Goal: Task Accomplishment & Management: Manage account settings

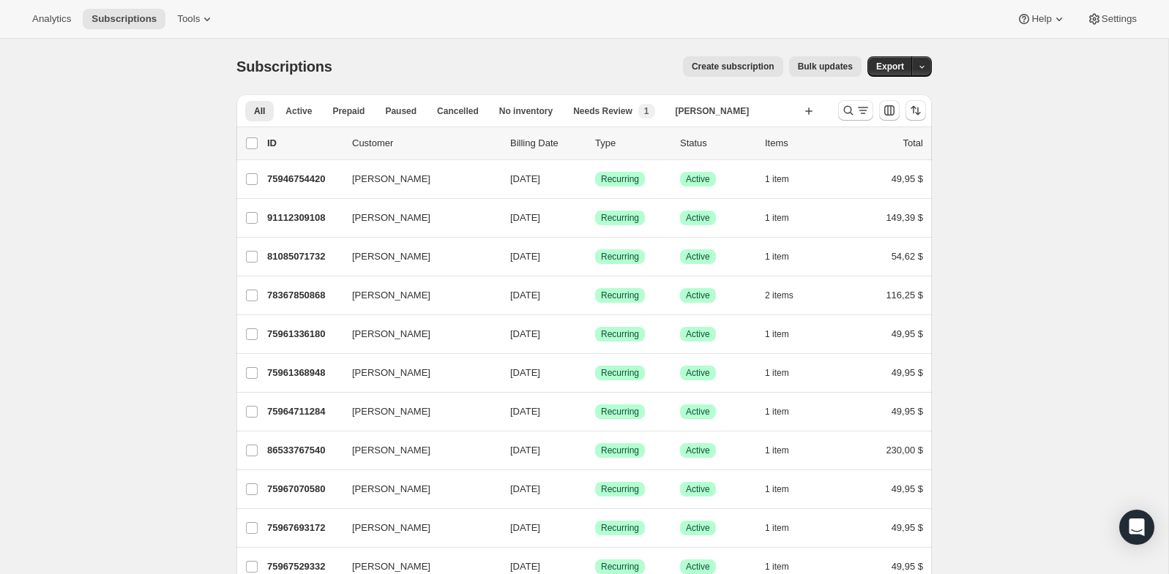
click at [847, 99] on div at bounding box center [882, 110] width 100 height 29
click at [847, 101] on button "Buscar y filtrar resultados" at bounding box center [855, 110] width 35 height 20
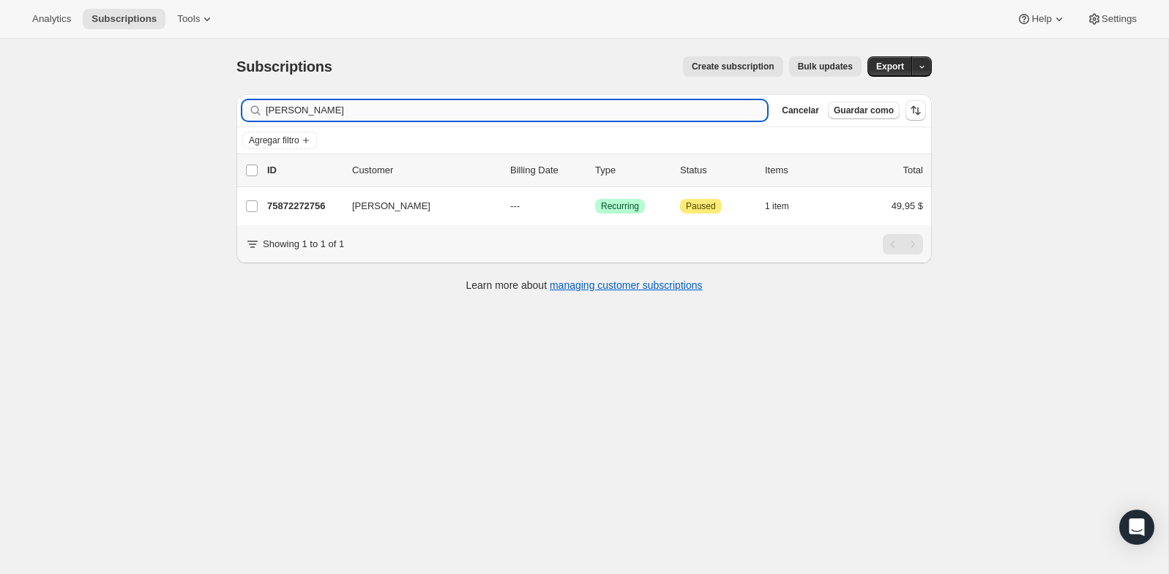
click at [337, 105] on input "Macey Bryan" at bounding box center [516, 110] width 501 height 20
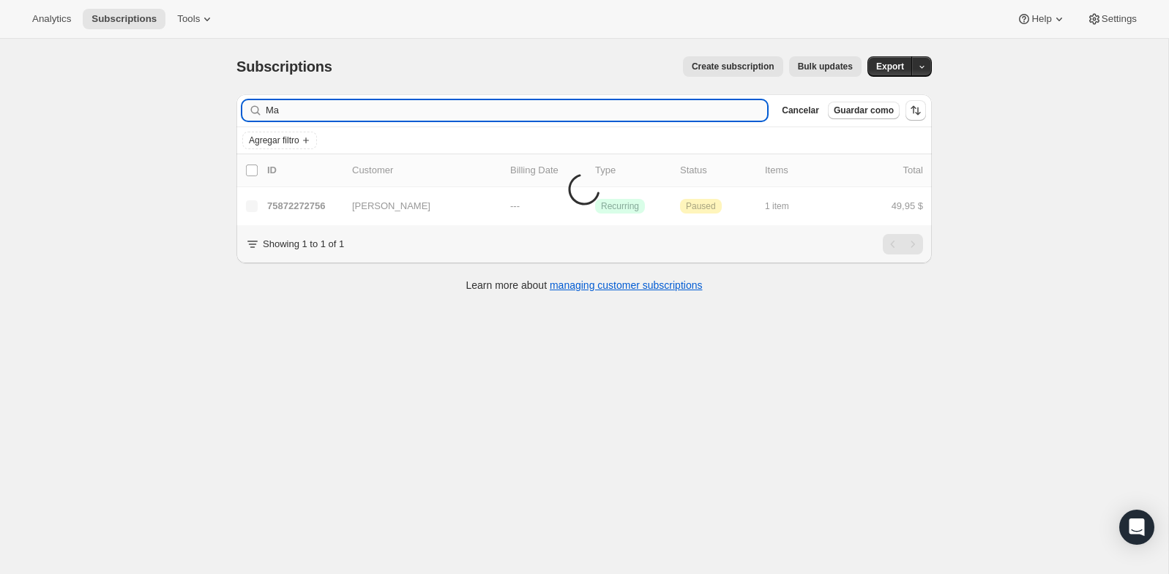
type input "M"
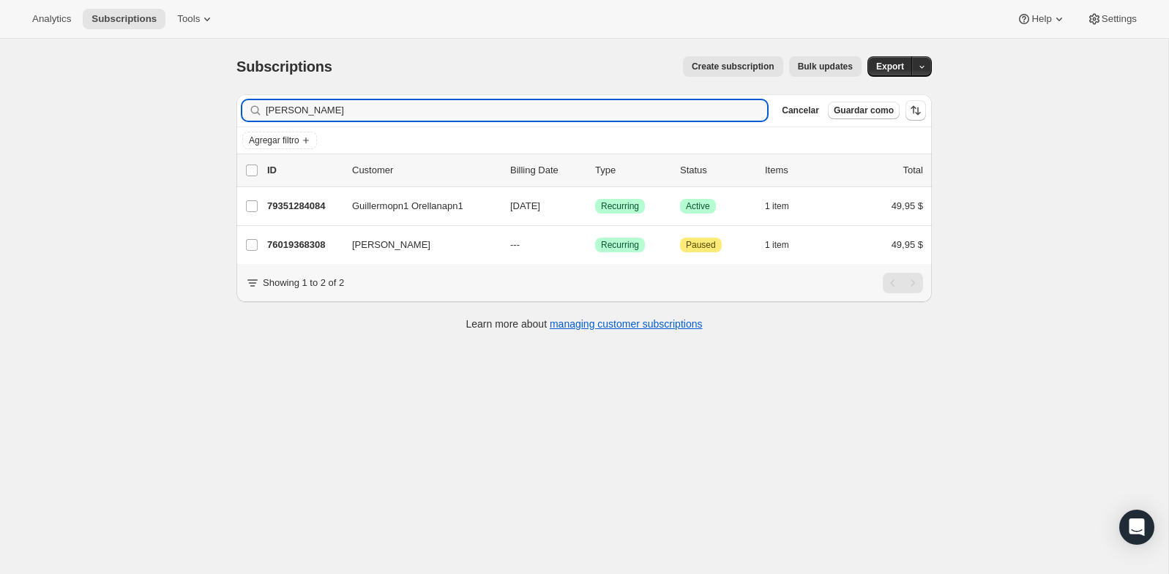
type input "nelson"
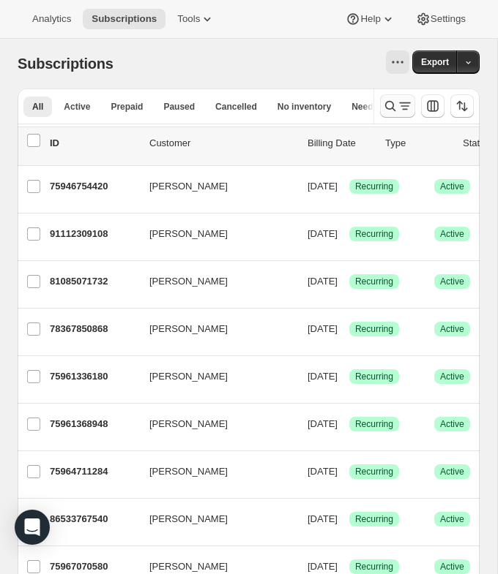
click at [397, 108] on icon "Buscar y filtrar resultados" at bounding box center [390, 106] width 15 height 15
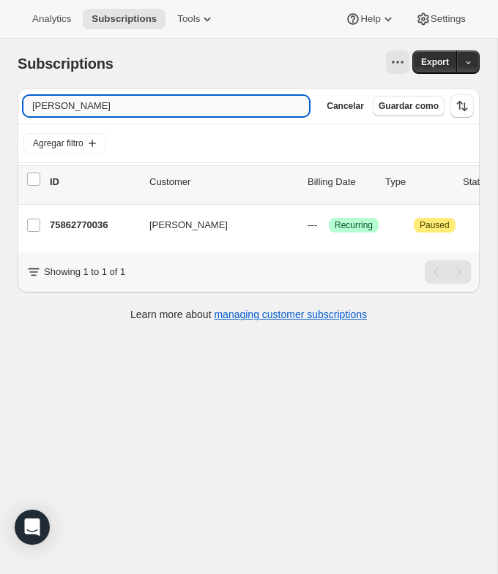
click at [120, 99] on input "Carma Bryan" at bounding box center [165, 106] width 285 height 20
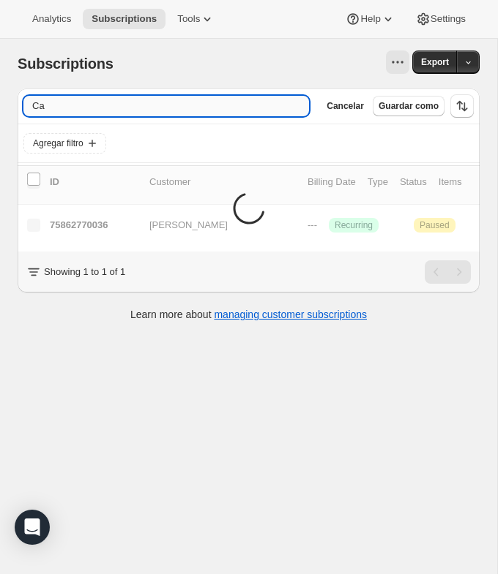
type input "C"
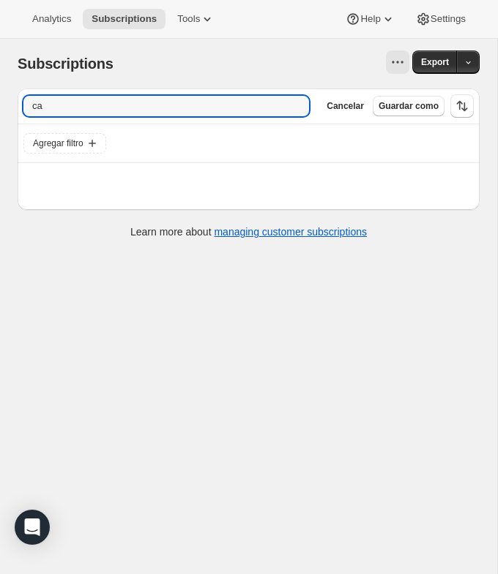
type input "c"
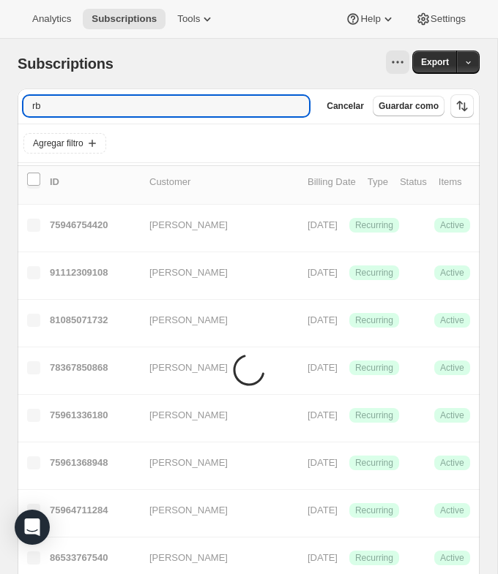
type input "r"
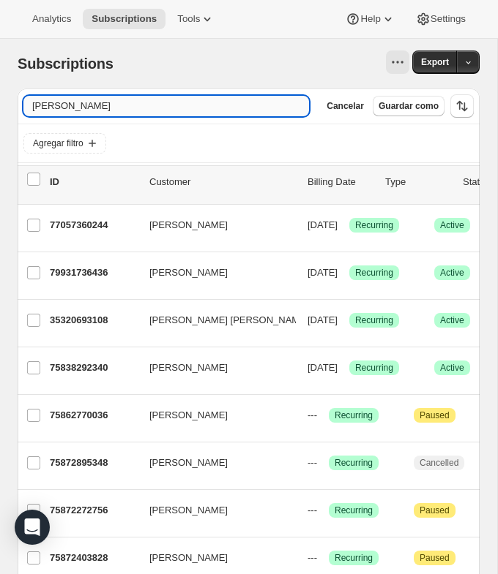
click at [130, 104] on input "bryan" at bounding box center [165, 106] width 285 height 20
click at [129, 104] on input "bryan" at bounding box center [165, 106] width 285 height 20
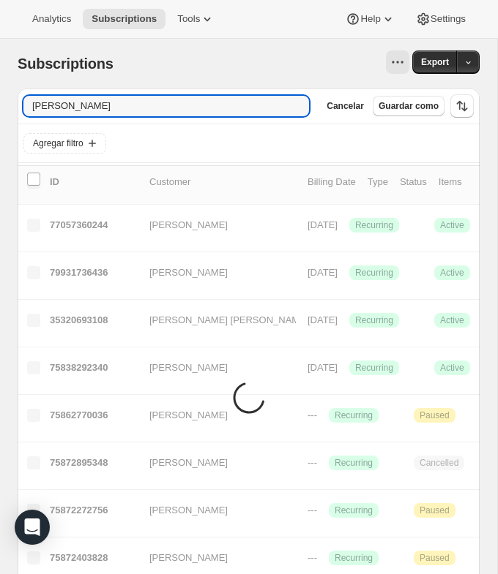
scroll to position [1, 0]
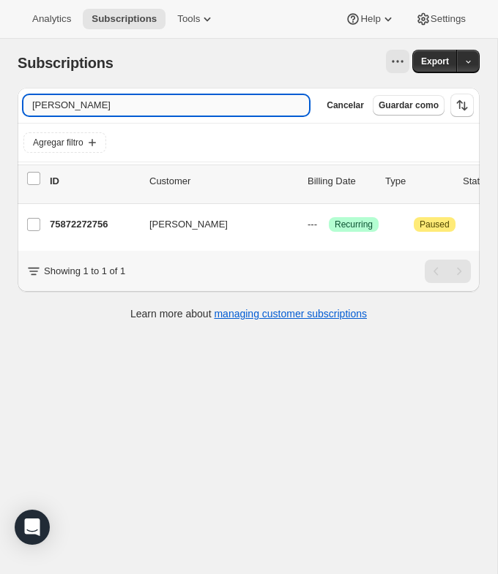
click at [100, 104] on input "macey" at bounding box center [165, 105] width 285 height 20
click at [61, 110] on input "miya" at bounding box center [165, 105] width 285 height 20
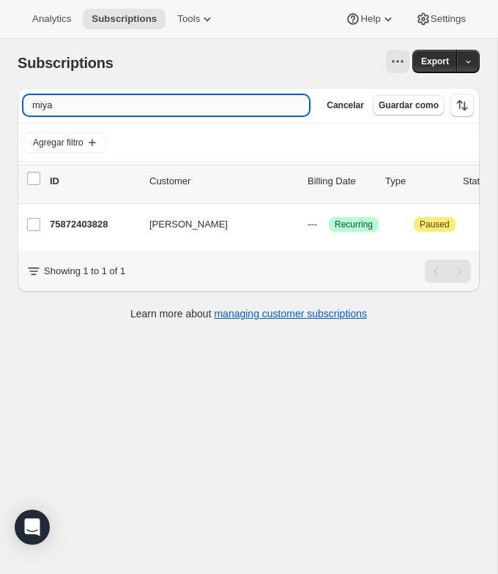
click at [59, 110] on input "miya" at bounding box center [165, 105] width 285 height 20
click at [59, 109] on input "miya" at bounding box center [165, 105] width 285 height 20
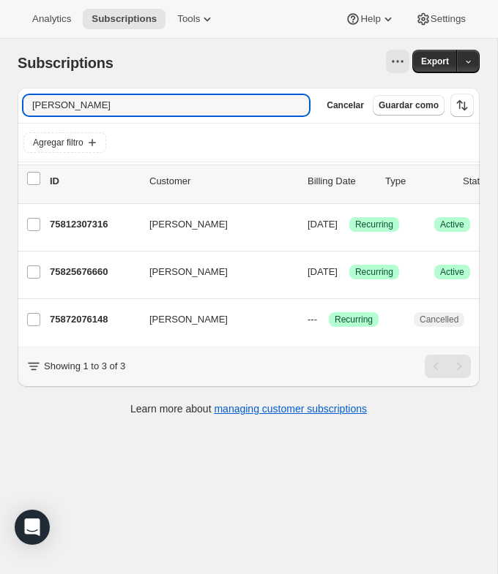
scroll to position [0, 0]
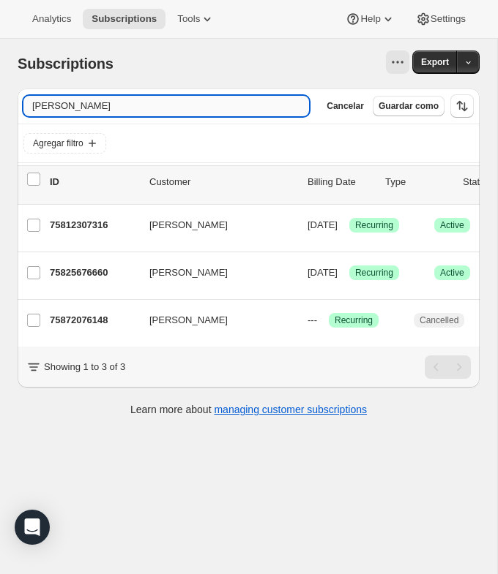
click at [72, 112] on input "debbi" at bounding box center [165, 106] width 285 height 20
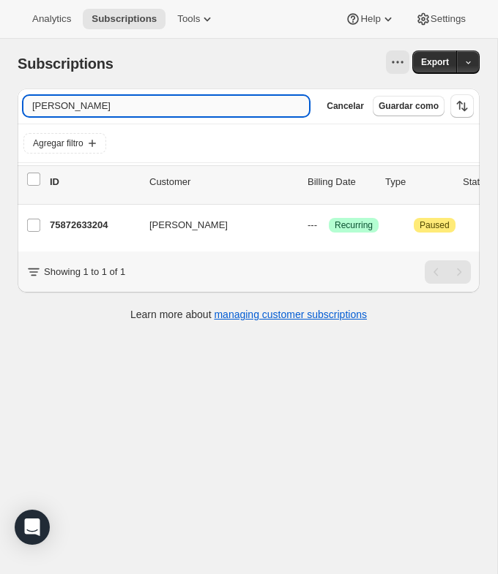
click at [72, 106] on input "glenda" at bounding box center [165, 106] width 285 height 20
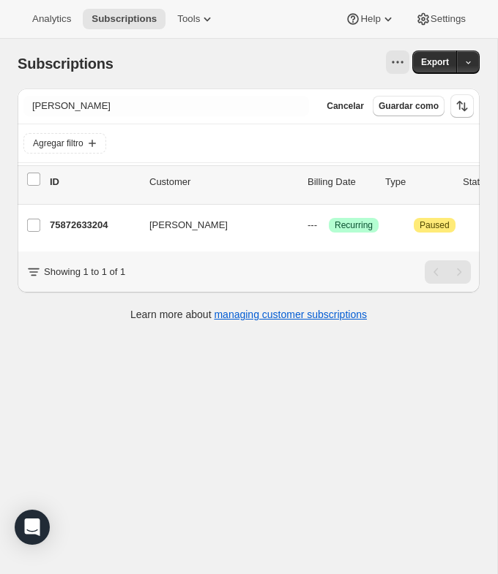
click at [250, 266] on div "Showing 1 to 1 of 1" at bounding box center [248, 272] width 444 height 23
click at [92, 118] on div "Filter subscribers glenda Borrar Cancelar Guardar como" at bounding box center [249, 106] width 462 height 35
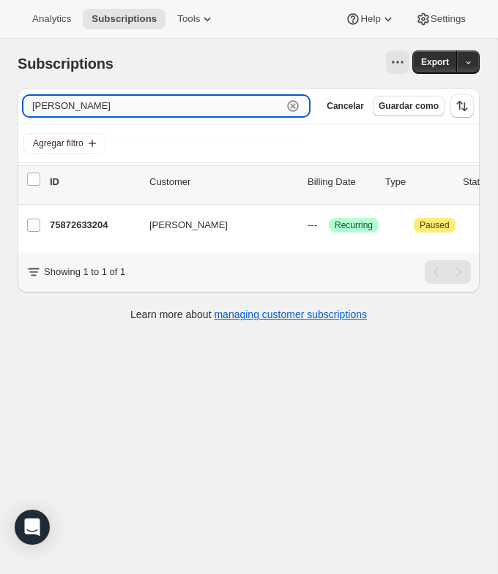
click at [92, 107] on input "glenda" at bounding box center [152, 106] width 259 height 20
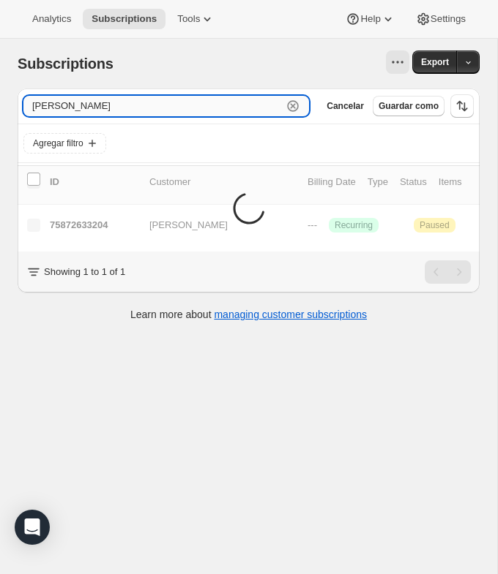
type input "vicki"
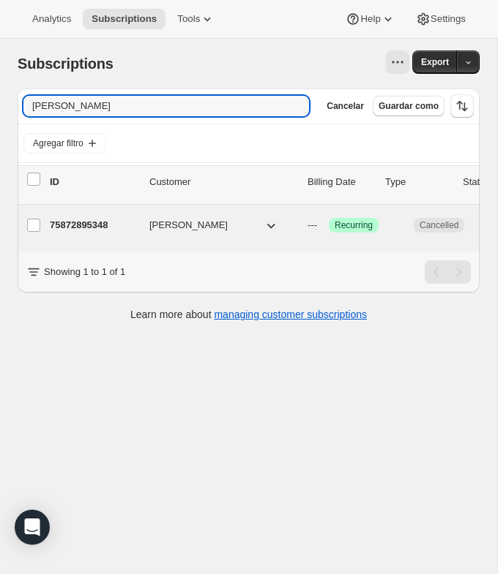
click at [83, 224] on p "75872895348" at bounding box center [94, 225] width 88 height 15
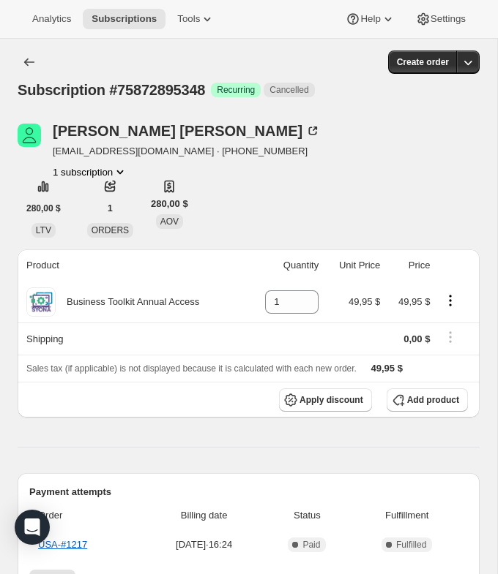
click at [192, 80] on div "Subscription #75872895348 Logrado Recurring Cancelled" at bounding box center [249, 90] width 462 height 20
click at [192, 88] on span "Subscription #75872895348" at bounding box center [111, 90] width 187 height 16
copy span "75872895348"
click at [24, 61] on icon "Subscriptions" at bounding box center [29, 62] width 15 height 15
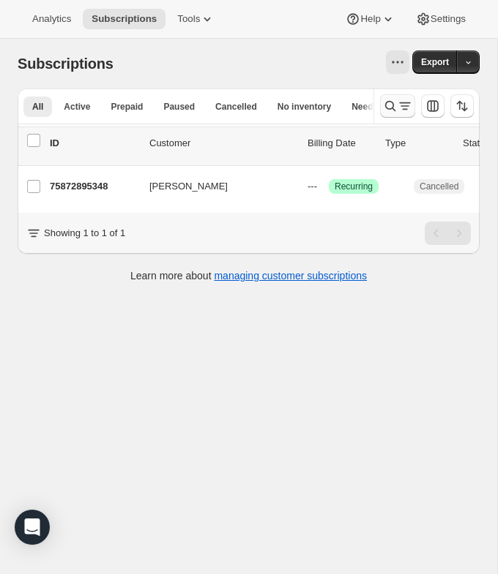
click at [391, 104] on icon "Buscar y filtrar resultados" at bounding box center [390, 106] width 15 height 15
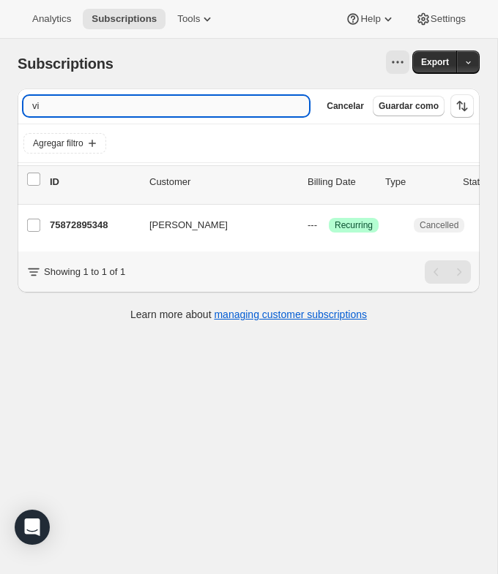
type input "v"
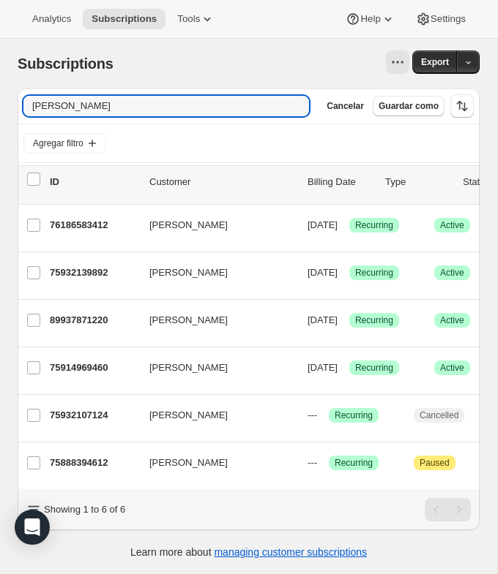
type input "[PERSON_NAME]"
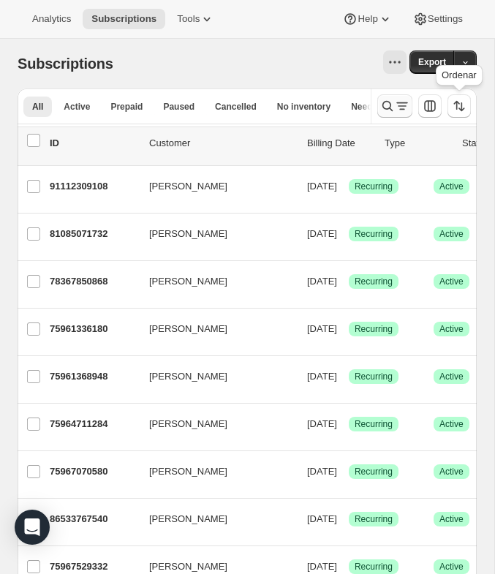
click at [385, 101] on icon "Buscar y filtrar resultados" at bounding box center [388, 106] width 15 height 15
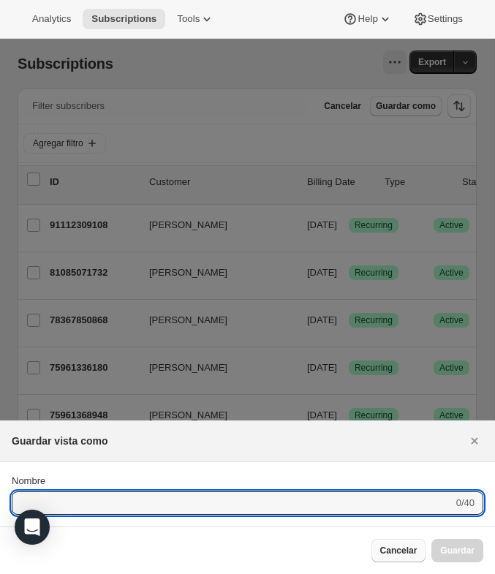
click at [401, 547] on span "Cancelar" at bounding box center [399, 551] width 37 height 12
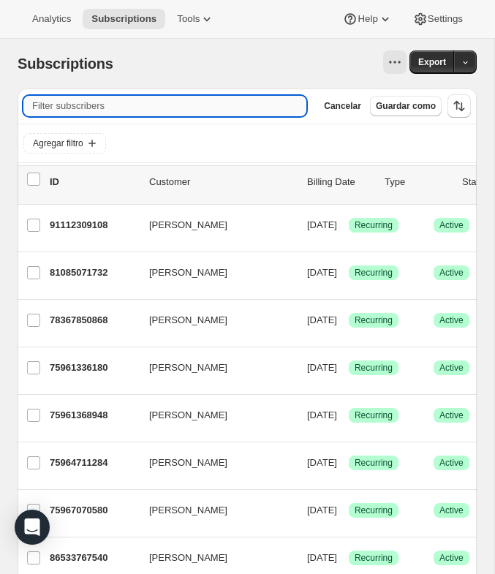
click at [225, 96] on input "Filter subscribers" at bounding box center [164, 106] width 283 height 20
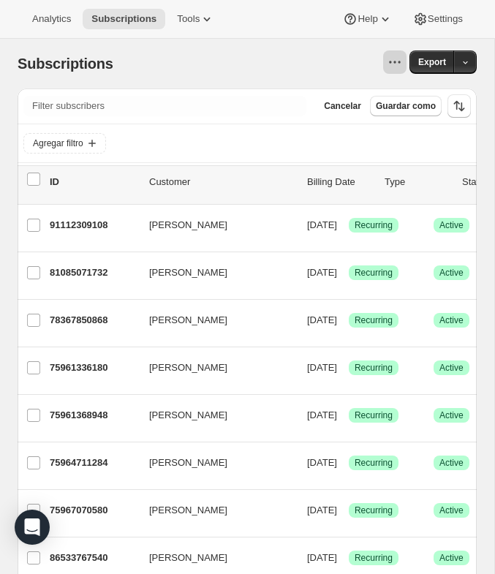
click at [402, 61] on button "Ver acciones para Subscriptions" at bounding box center [394, 61] width 23 height 23
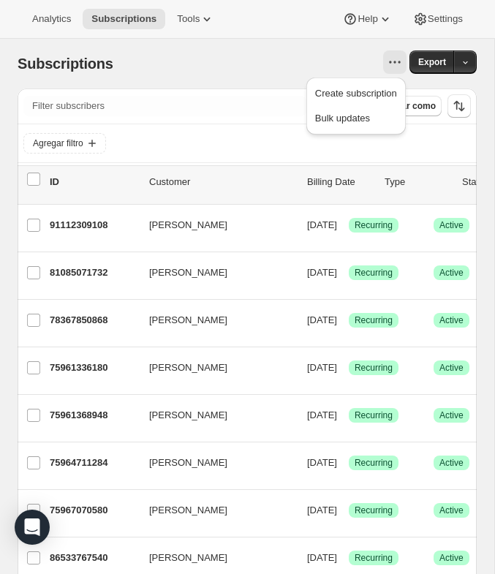
click at [291, 53] on div at bounding box center [269, 61] width 276 height 23
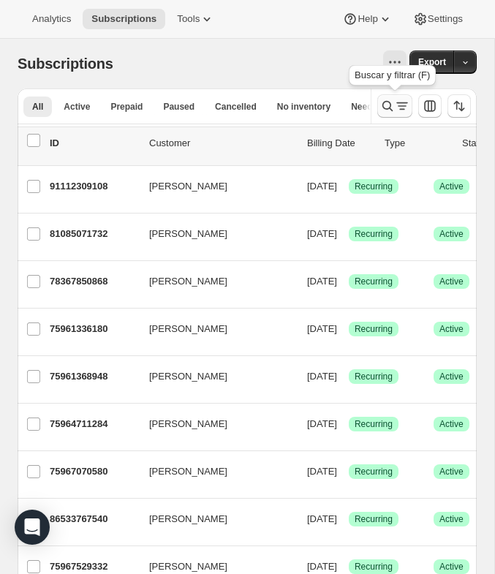
click at [393, 105] on icon "Buscar y filtrar resultados" at bounding box center [388, 106] width 15 height 15
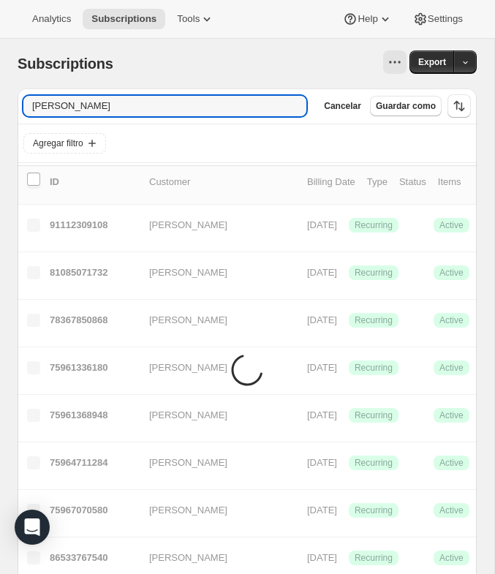
type input "Jack Hays"
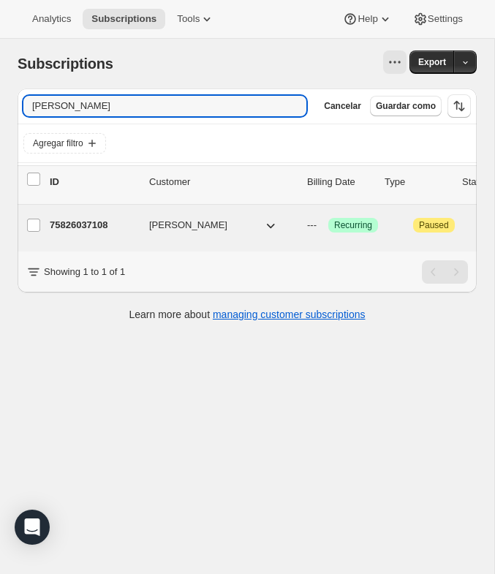
click at [83, 222] on p "75826037108" at bounding box center [94, 225] width 88 height 15
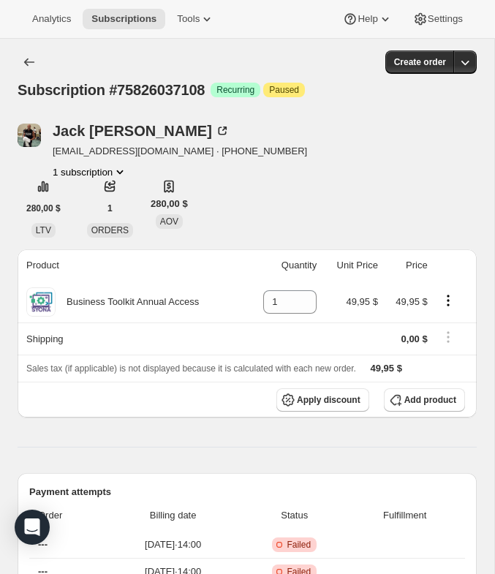
click at [103, 173] on button "1 subscription" at bounding box center [90, 172] width 75 height 15
click at [418, 130] on div "Jack Hays jackhaysfitness@gmail.com · +17868535674 1 subscription 280,00 $ LTV …" at bounding box center [248, 181] width 460 height 114
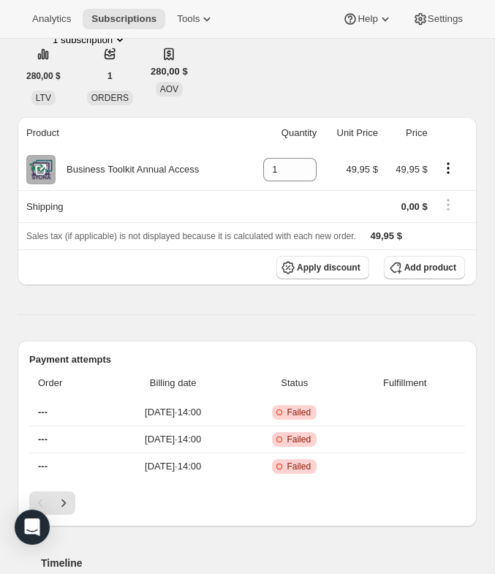
scroll to position [4, 0]
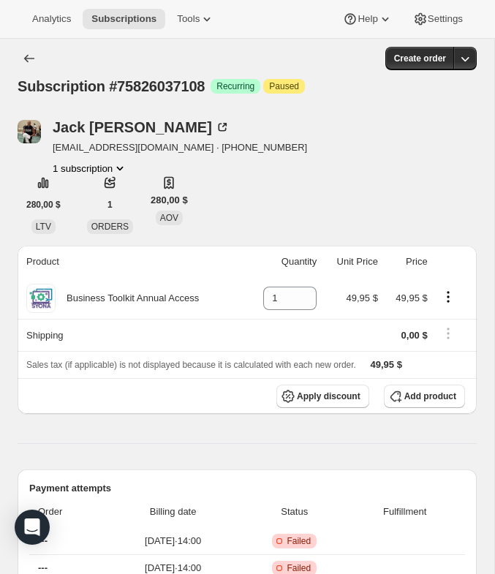
click at [430, 3] on div "Analytics Subscriptions Tools Help Settings" at bounding box center [247, 19] width 495 height 39
click at [430, 19] on span "Settings" at bounding box center [445, 19] width 35 height 12
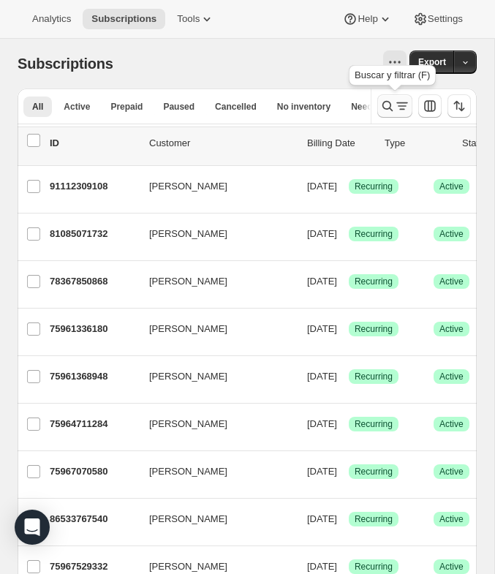
click at [381, 102] on icon "Buscar y filtrar resultados" at bounding box center [388, 106] width 15 height 15
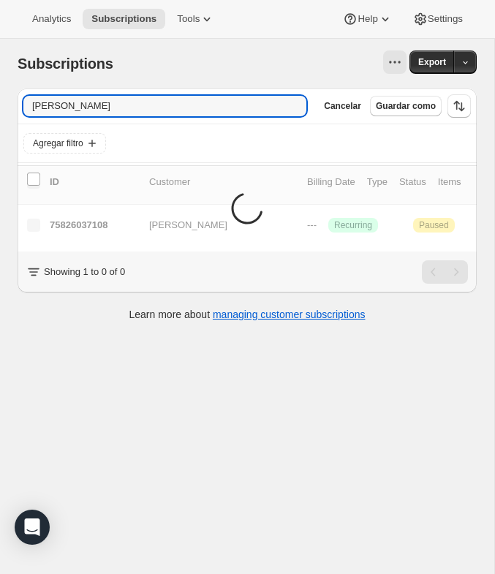
type input "Jack Hays"
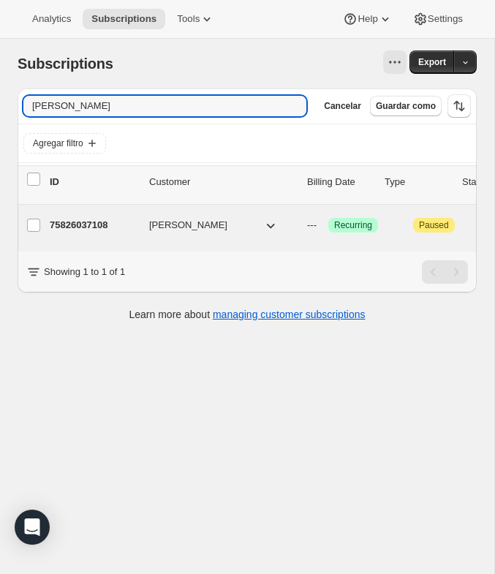
click at [99, 220] on p "75826037108" at bounding box center [94, 225] width 88 height 15
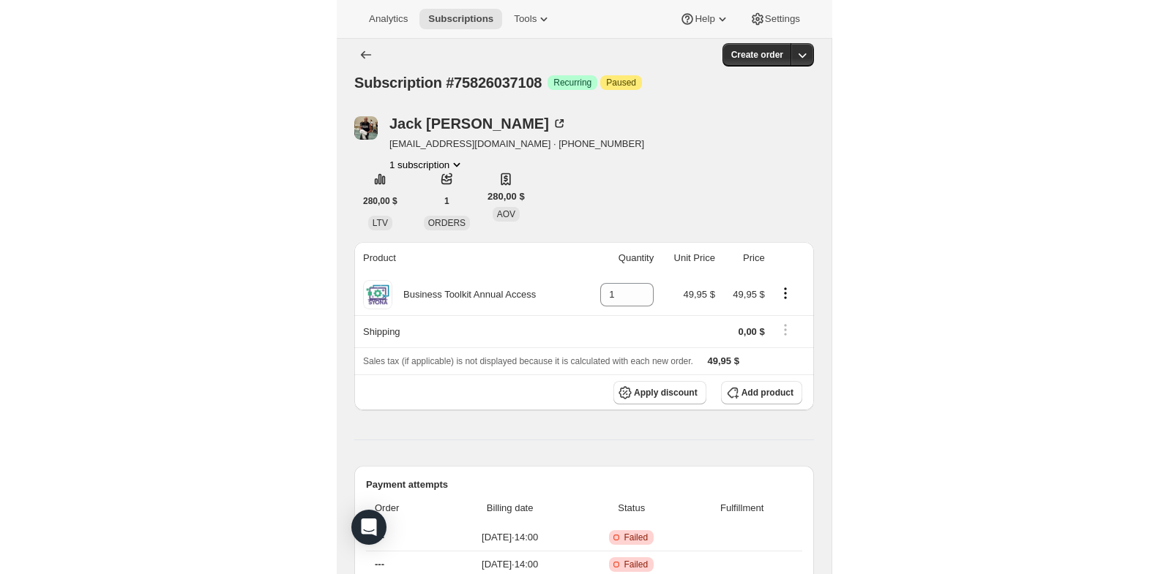
scroll to position [6, 0]
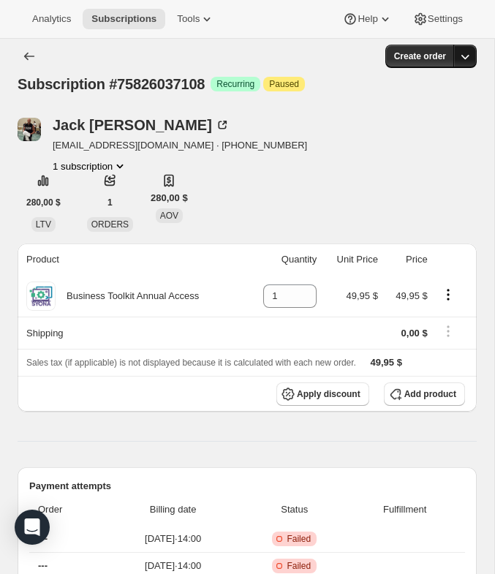
click at [474, 63] on button "button" at bounding box center [465, 56] width 23 height 23
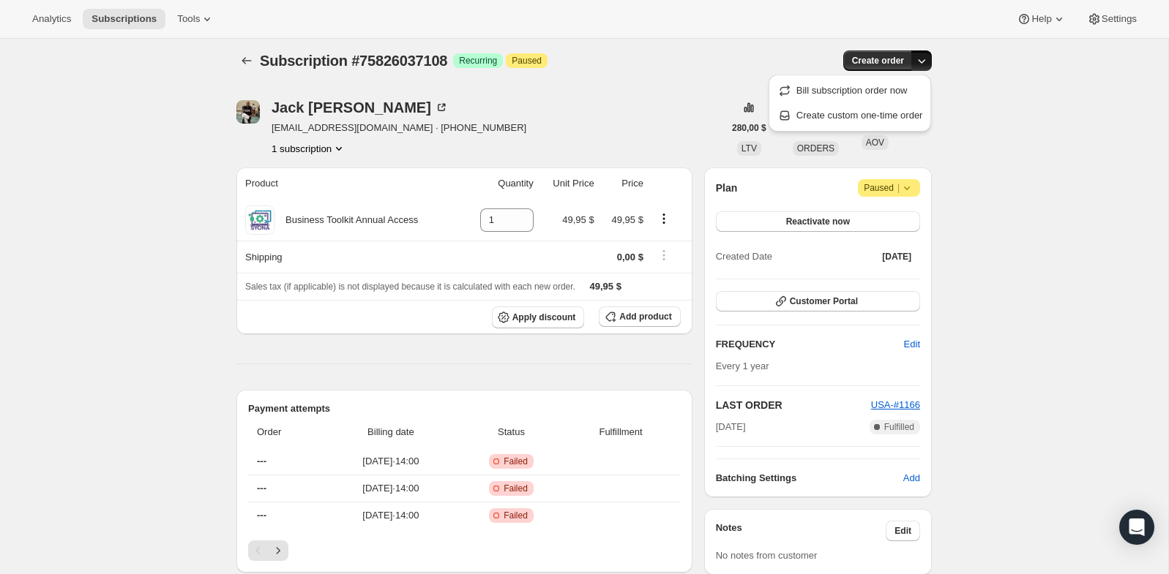
click at [495, 186] on span "Paused |" at bounding box center [888, 188] width 50 height 15
click at [495, 218] on span "Cancel subscription" at bounding box center [884, 216] width 83 height 11
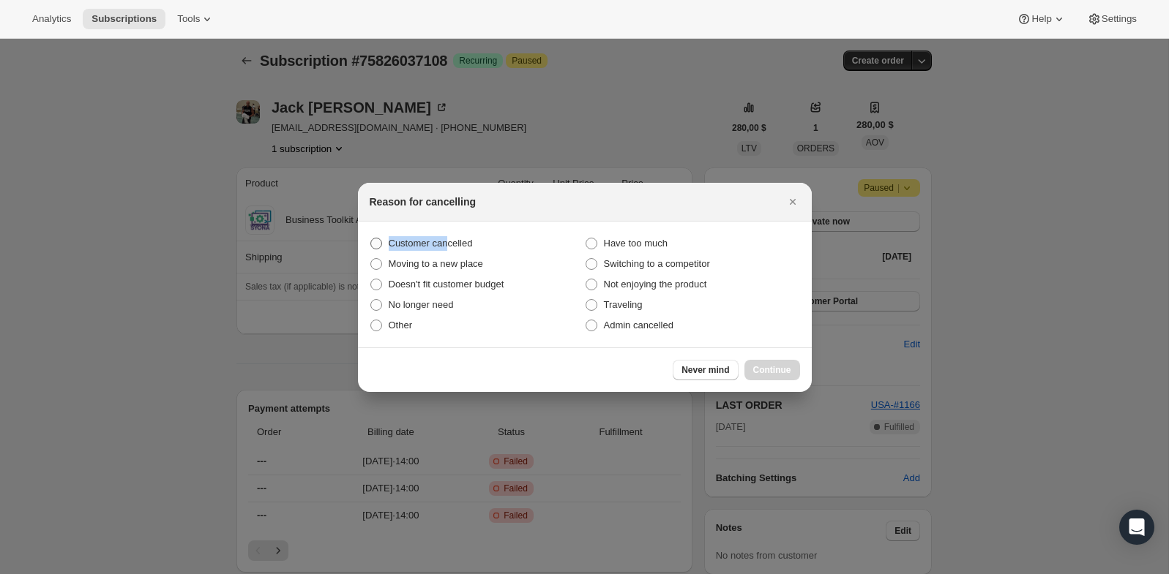
click at [454, 236] on span "Customer cancelled" at bounding box center [431, 243] width 84 height 15
click at [395, 241] on span "Customer cancelled" at bounding box center [431, 243] width 84 height 11
click at [371, 239] on input "Customer cancelled" at bounding box center [370, 238] width 1 height 1
radio input "true"
click at [495, 370] on span "Continue" at bounding box center [772, 370] width 38 height 12
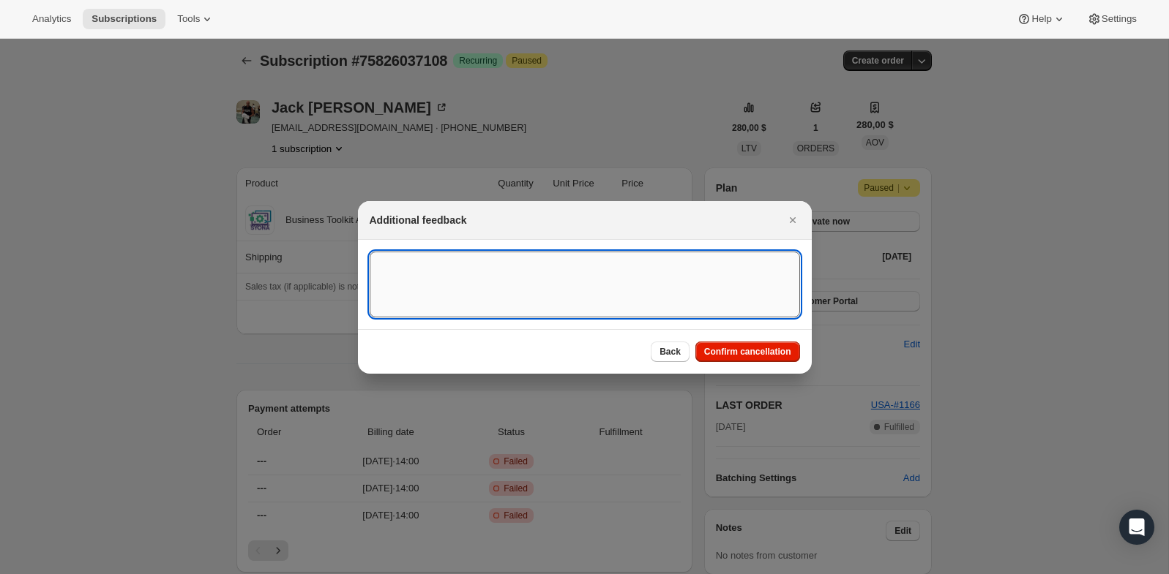
click at [495, 273] on textarea ":r13v:" at bounding box center [585, 285] width 430 height 66
type textarea "Customer canceled BA agreement"
click at [495, 353] on span "Confirm cancellation" at bounding box center [747, 352] width 87 height 12
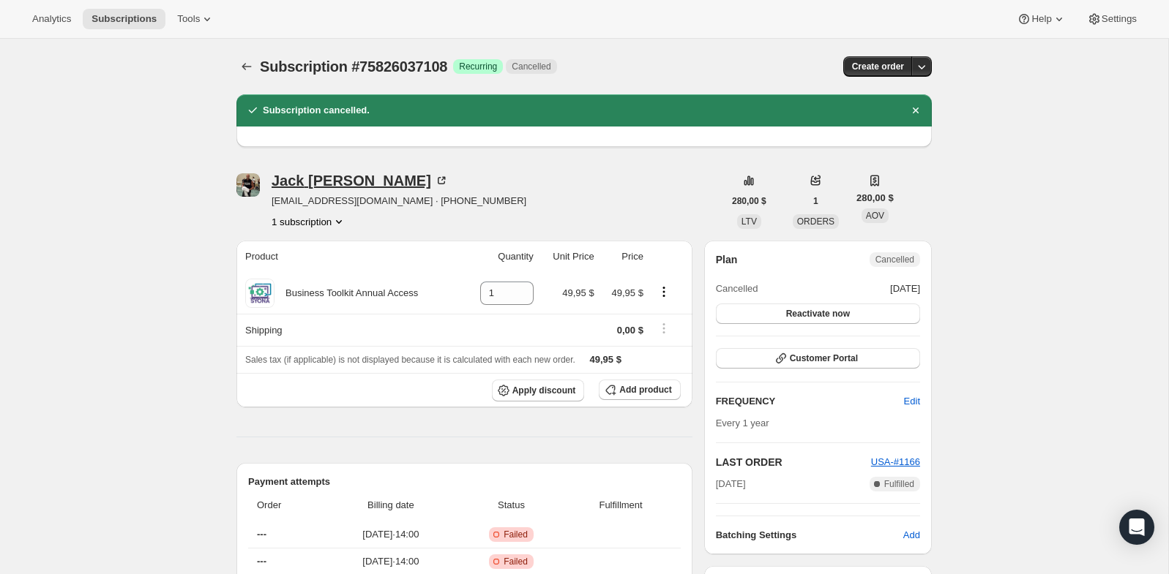
click at [340, 186] on div "Jack Hays" at bounding box center [359, 180] width 177 height 15
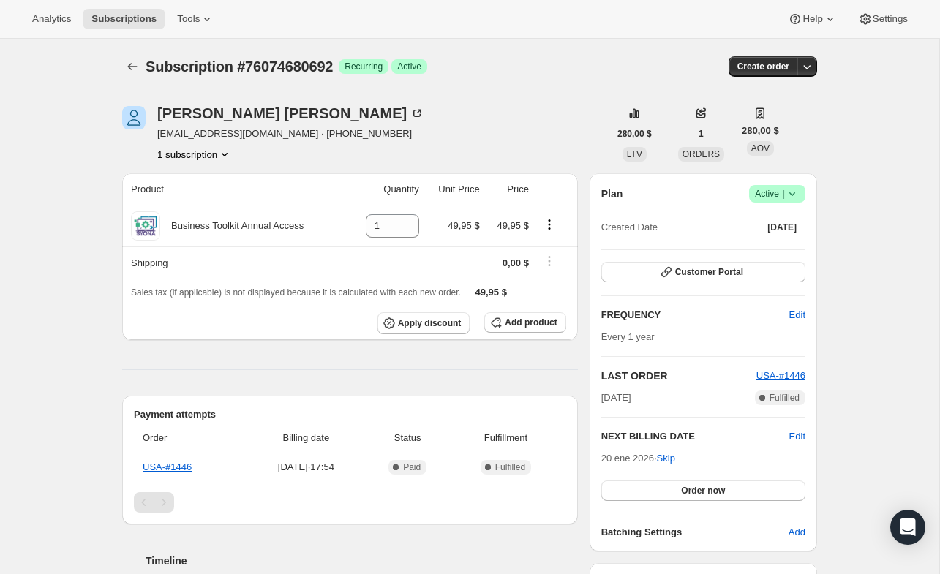
click at [495, 201] on span "Logrado Active |" at bounding box center [777, 194] width 56 height 18
click at [495, 224] on span "Pause subscription" at bounding box center [771, 222] width 80 height 11
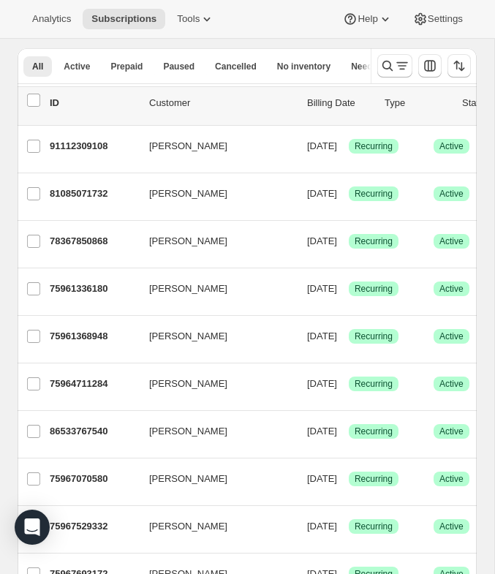
scroll to position [39, 0]
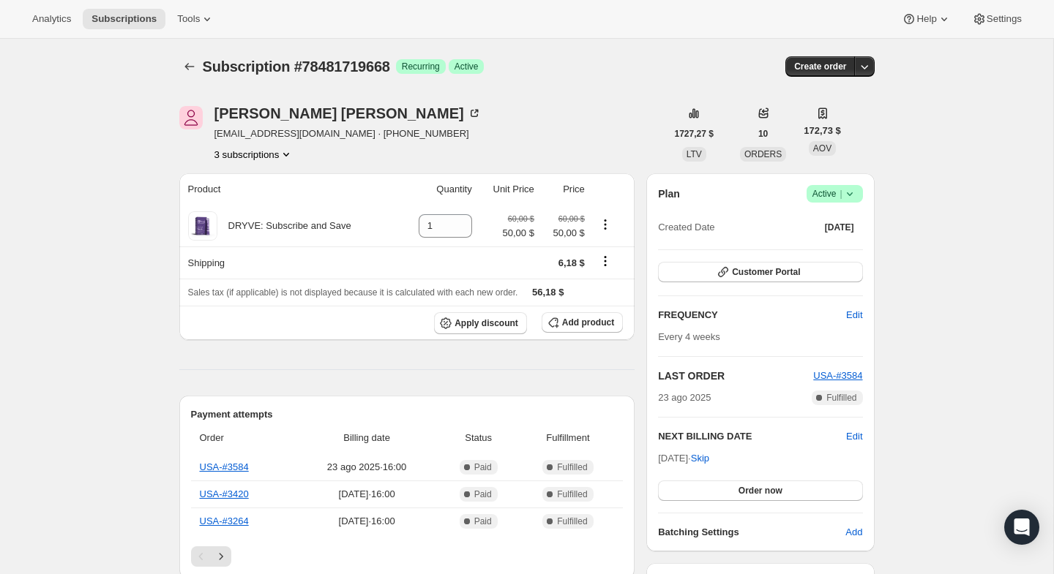
click at [495, 196] on icon at bounding box center [849, 194] width 15 height 15
drag, startPoint x: 817, startPoint y: 238, endPoint x: -113, endPoint y: 23, distance: 953.9
click at [0, 23] on html "Analytics Subscriptions Tools Help Settings Ir directamente al contenido Subscr…" at bounding box center [527, 287] width 1054 height 574
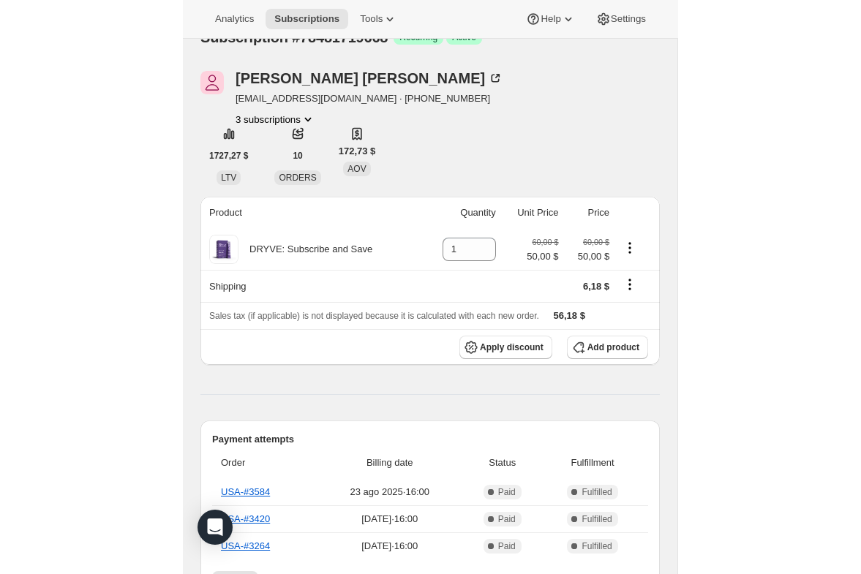
scroll to position [88, 0]
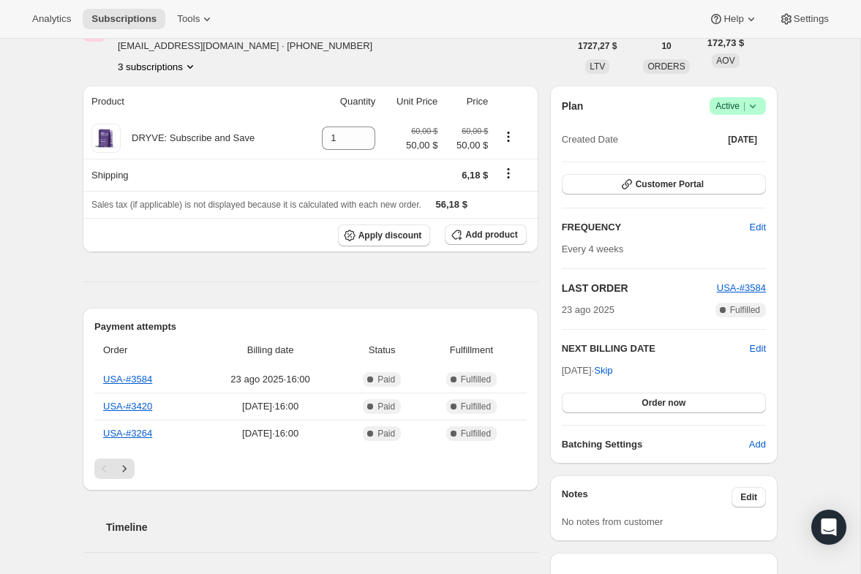
click at [495, 108] on span "Active |" at bounding box center [738, 106] width 45 height 15
click at [495, 154] on span "Cancel subscription" at bounding box center [733, 159] width 83 height 11
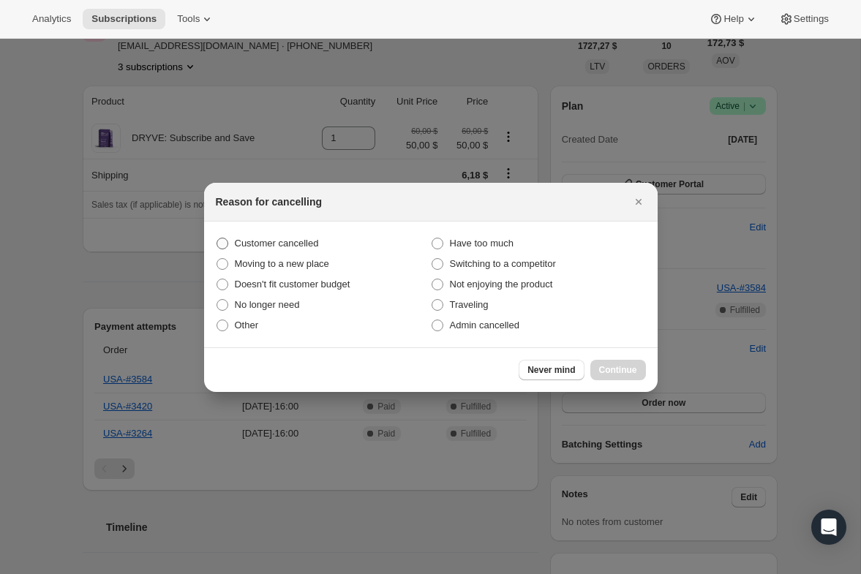
click at [260, 247] on span "Customer cancelled" at bounding box center [277, 243] width 84 height 11
click at [217, 239] on input "Customer cancelled" at bounding box center [217, 238] width 1 height 1
radio input "true"
click at [495, 378] on button "Continue" at bounding box center [619, 370] width 56 height 20
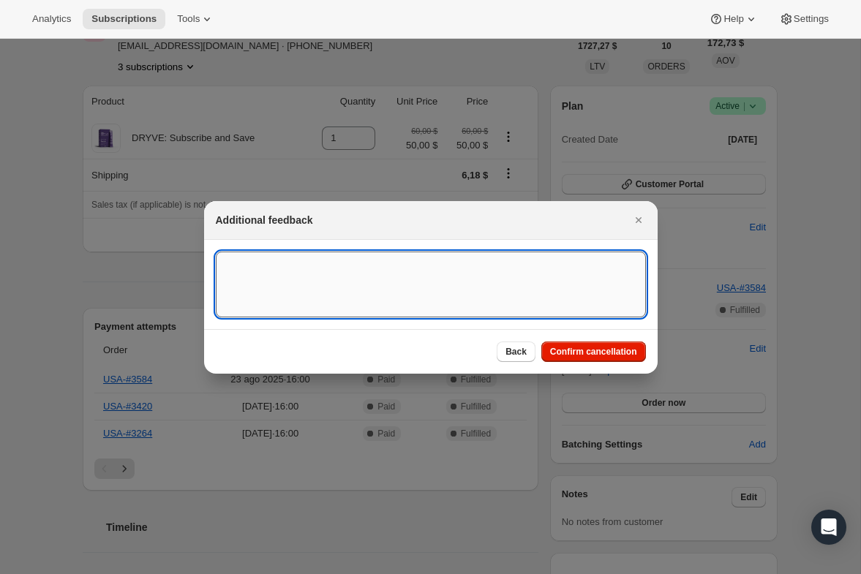
click at [470, 301] on textarea ":rbk:" at bounding box center [431, 285] width 430 height 66
type textarea "Customer requested to cancel this subscription and keep the couples pack subscr…"
click at [236, 262] on textarea "Customer requested to cancel this subscription and keep the couples pack subscr…" at bounding box center [431, 285] width 430 height 66
click at [421, 268] on textarea "Customer requested to cancel this subscription and keep the couples pack subscr…" at bounding box center [431, 285] width 430 height 66
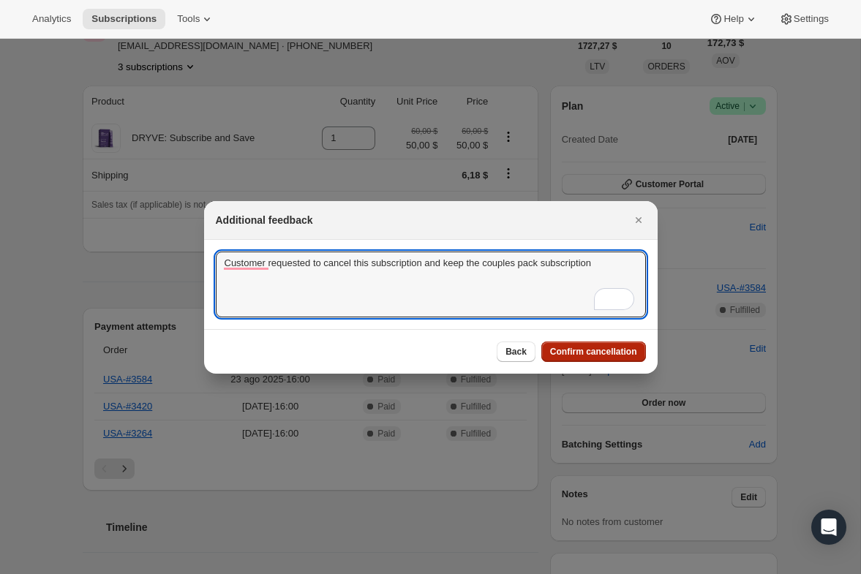
click at [495, 351] on span "Confirm cancellation" at bounding box center [593, 352] width 87 height 12
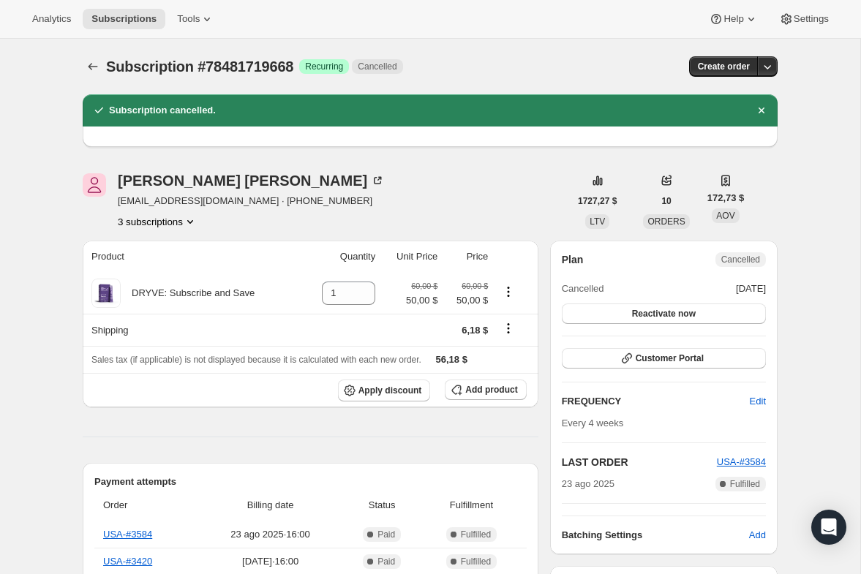
click at [290, 59] on span "Subscription #78481719668" at bounding box center [199, 67] width 187 height 16
copy span "78481719668"
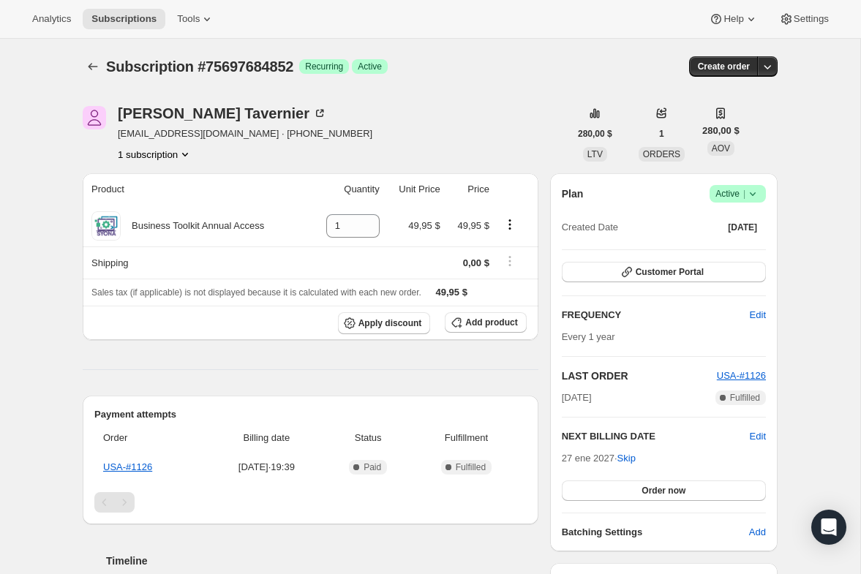
click at [741, 200] on span "Active |" at bounding box center [738, 194] width 45 height 15
click at [724, 221] on span "Pause subscription" at bounding box center [732, 222] width 80 height 11
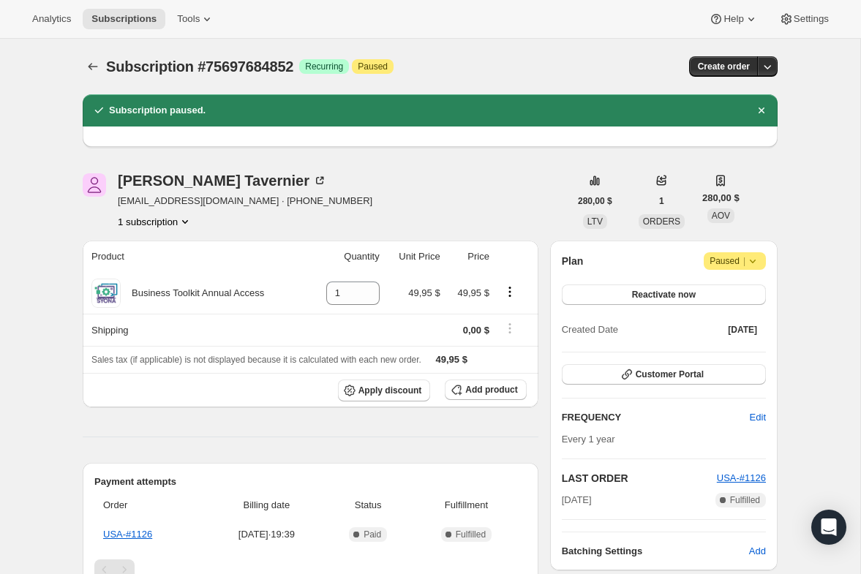
click at [270, 64] on span "Subscription #75697684852" at bounding box center [199, 67] width 187 height 16
copy span "75697684852"
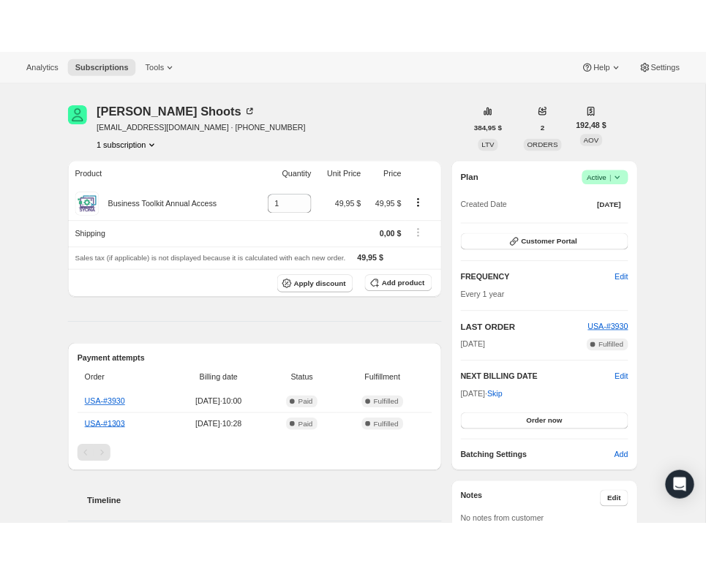
scroll to position [59, 0]
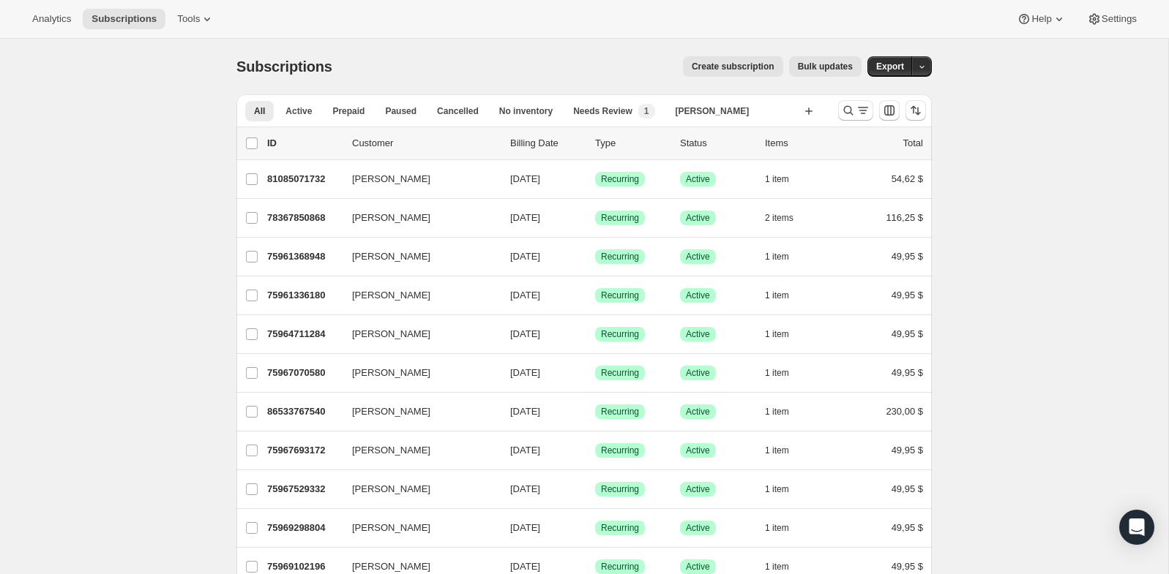
click at [846, 98] on div at bounding box center [882, 110] width 100 height 29
click at [846, 107] on icon "Buscar y filtrar resultados" at bounding box center [848, 110] width 15 height 15
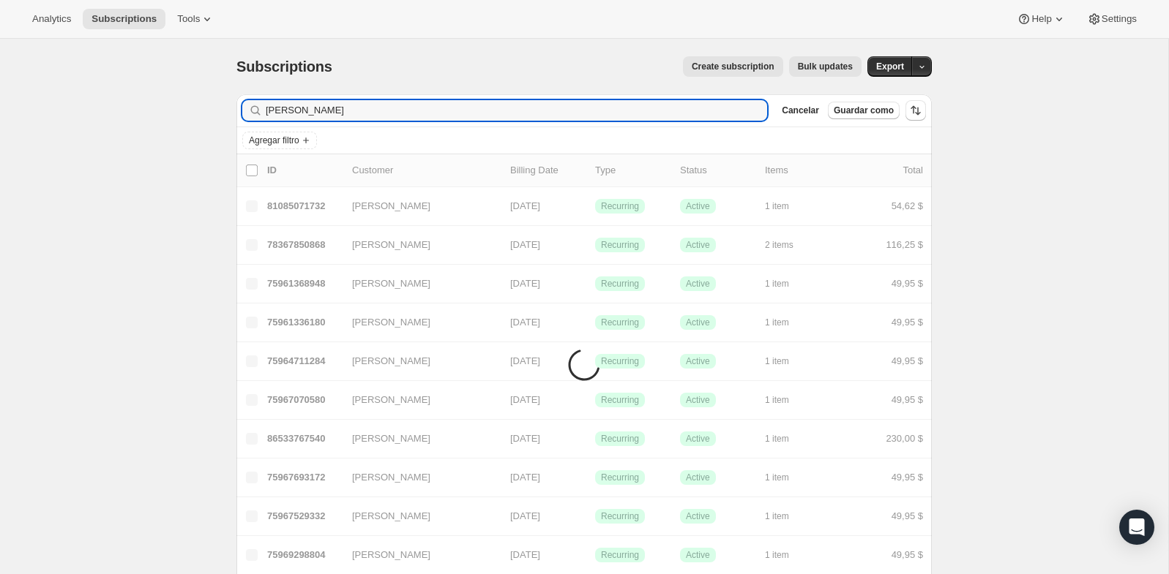
type input "cody"
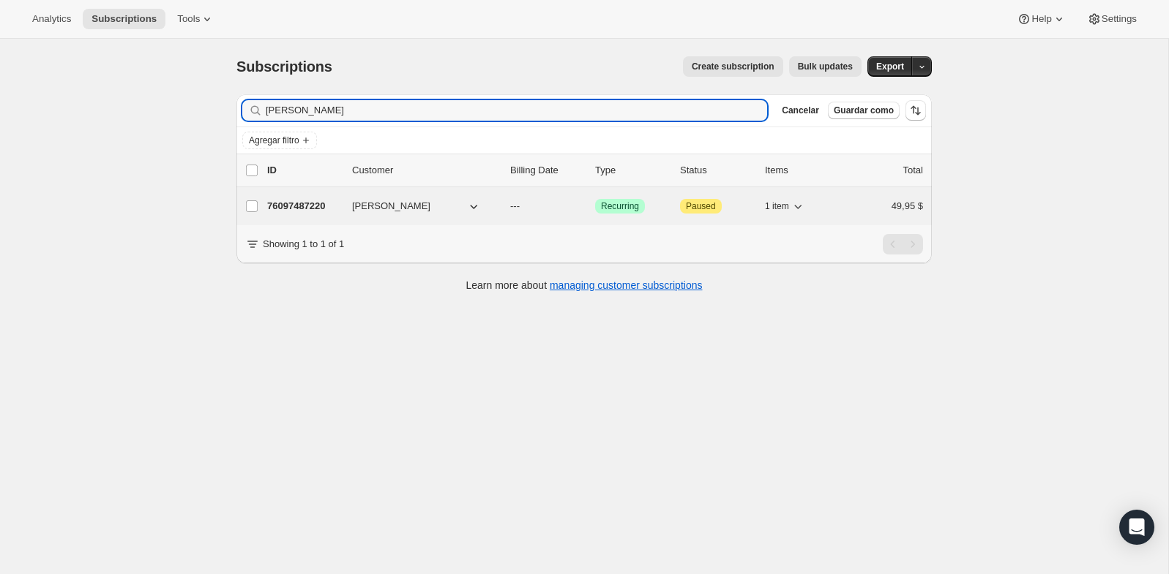
click at [301, 213] on div "76097487220 Cody Wages --- Logrado Recurring Atención Paused 1 item 49,95 $" at bounding box center [595, 206] width 656 height 20
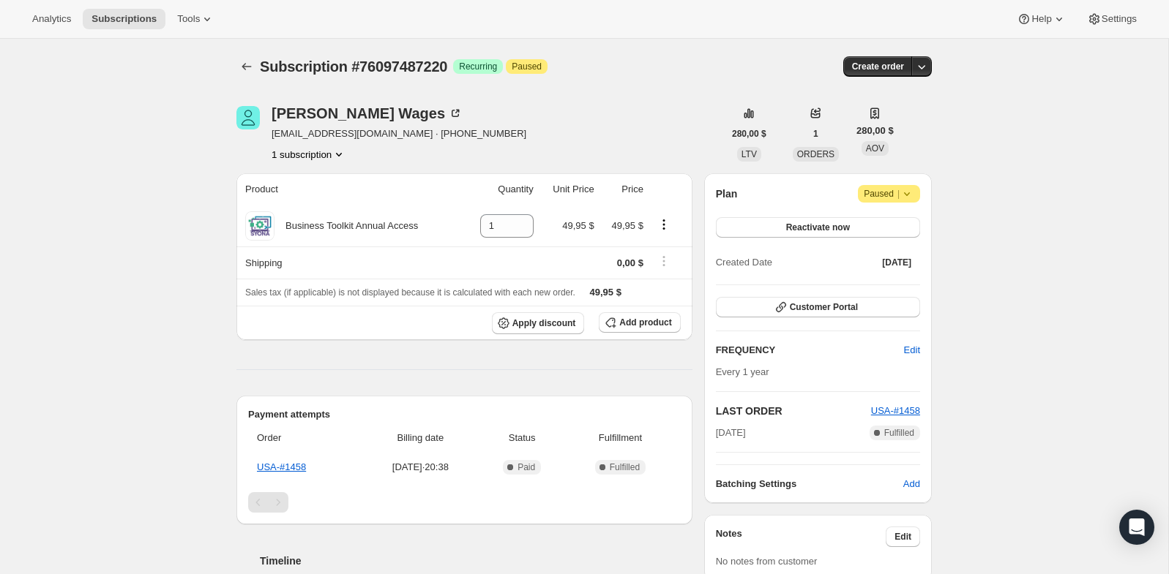
click at [402, 78] on div "Subscription #76097487220. Esta página está lista Subscription #76097487220 Log…" at bounding box center [583, 67] width 695 height 56
click at [432, 59] on span "Subscription #76097487220" at bounding box center [353, 67] width 187 height 16
click at [593, 116] on div "Cody Wages c.wages0715@gmail.com · +14238839867 1 subscription" at bounding box center [479, 134] width 487 height 56
click at [882, 194] on span "Paused |" at bounding box center [888, 194] width 50 height 15
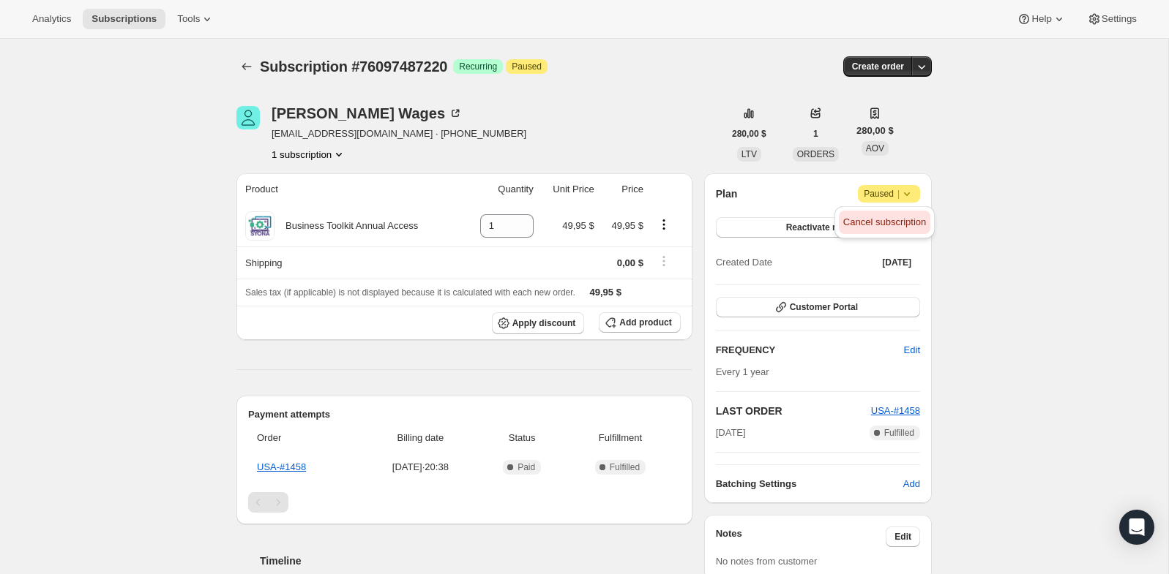
click at [882, 217] on span "Cancel subscription" at bounding box center [884, 222] width 83 height 11
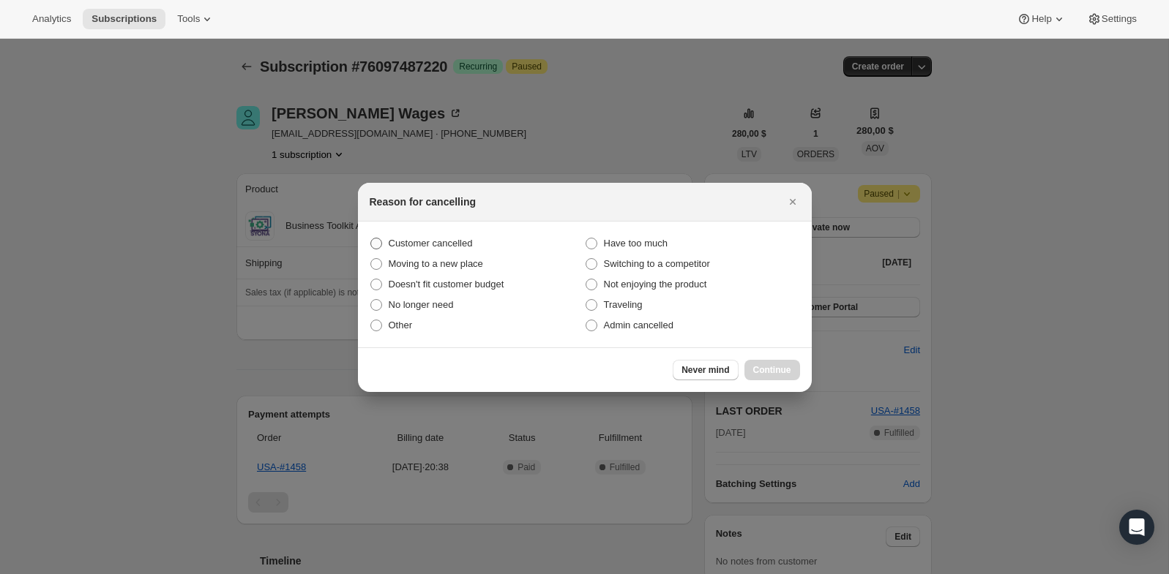
click at [472, 243] on span "Customer cancelled" at bounding box center [431, 243] width 84 height 11
click at [371, 239] on input "Customer cancelled" at bounding box center [370, 238] width 1 height 1
radio input "true"
click at [765, 370] on span "Continue" at bounding box center [772, 370] width 38 height 12
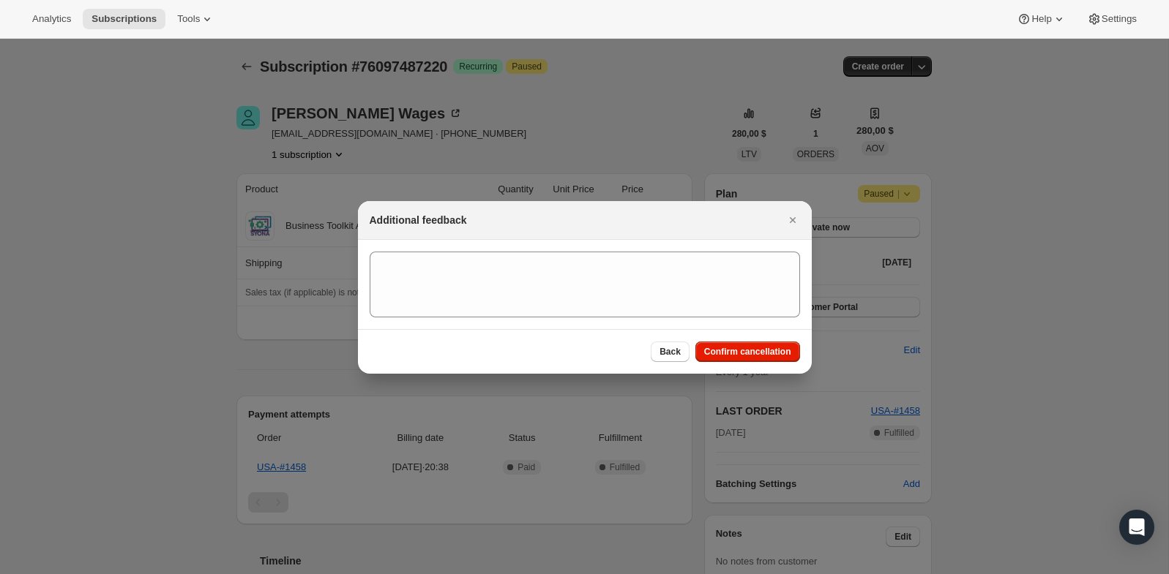
click at [581, 239] on div "Additional feedback" at bounding box center [585, 220] width 454 height 39
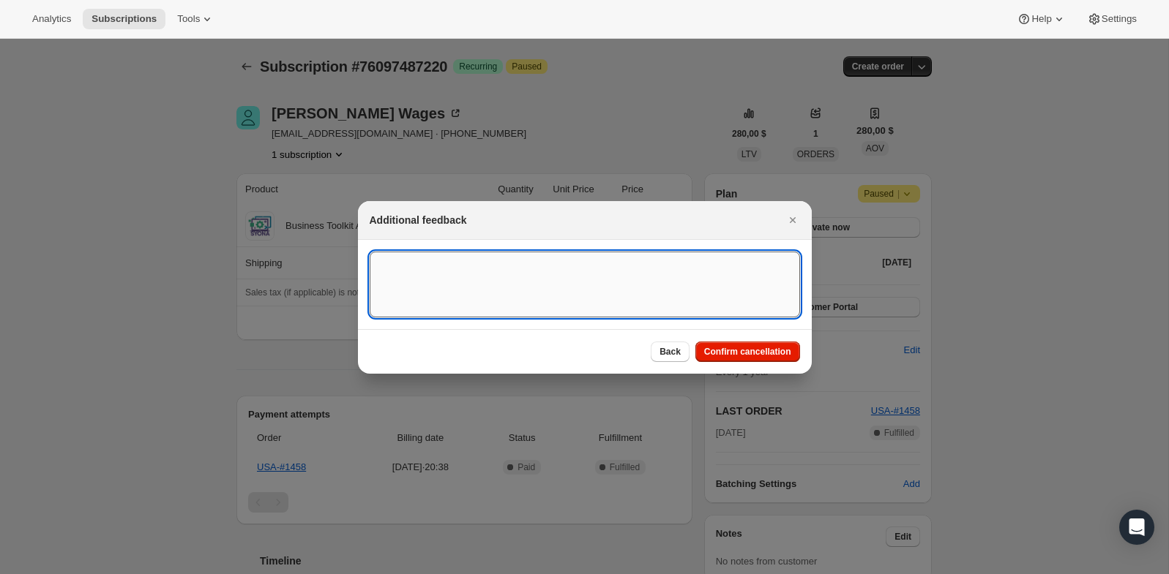
click at [564, 269] on textarea ":rbu:" at bounding box center [585, 285] width 430 height 66
type textarea "Customer canceled BA agreement"
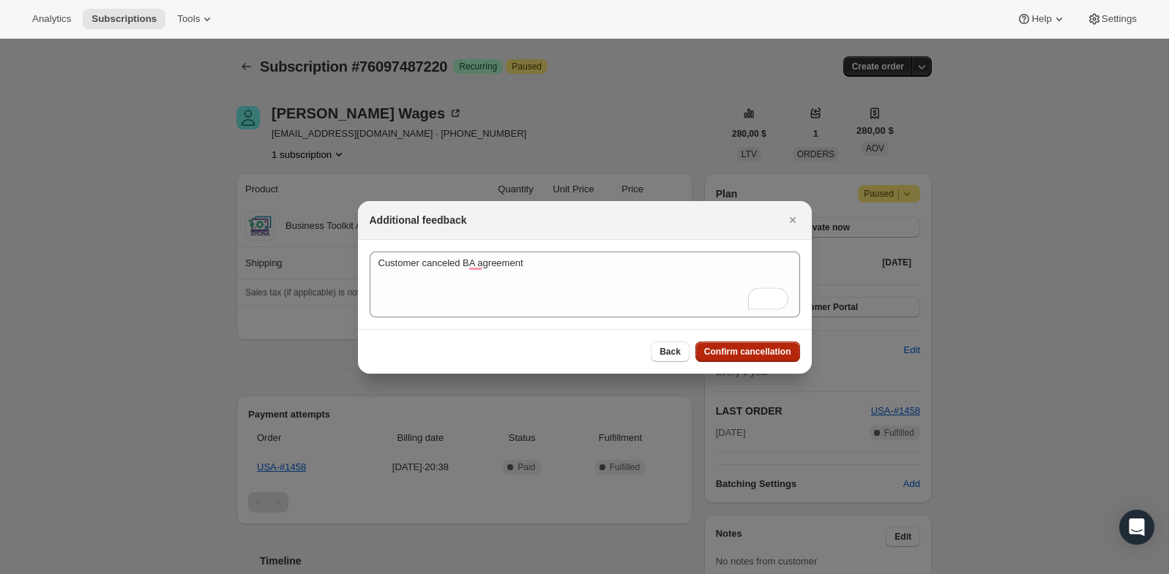
click at [761, 353] on span "Confirm cancellation" at bounding box center [747, 352] width 87 height 12
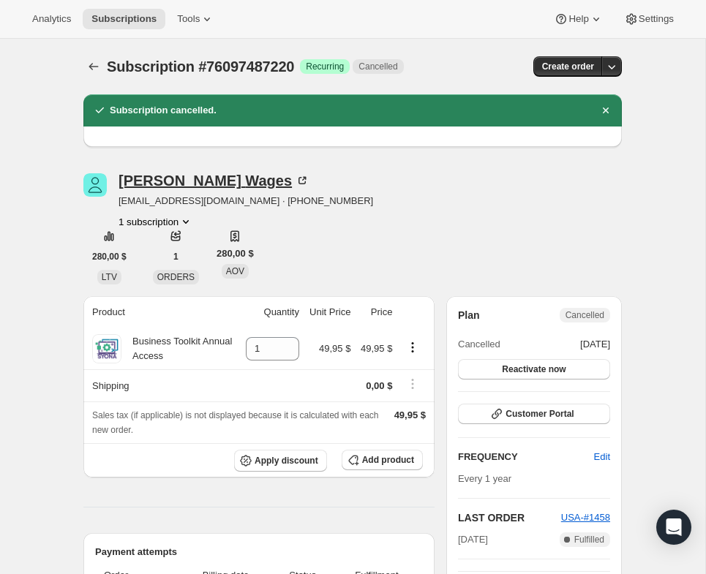
click at [195, 181] on div "Cody Wages" at bounding box center [214, 180] width 191 height 15
click at [160, 176] on div "Cody Wages" at bounding box center [214, 180] width 191 height 15
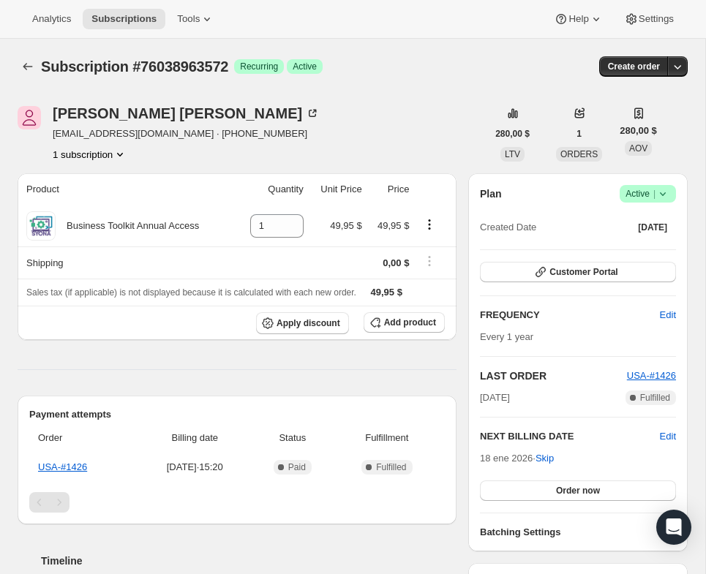
click at [658, 184] on div "Plan Logrado Active | Created Date [DATE] Customer Portal FREQUENCY Edit Every …" at bounding box center [578, 362] width 220 height 378
click at [656, 191] on icon at bounding box center [663, 194] width 15 height 15
click at [615, 220] on span "Pause subscription" at bounding box center [641, 222] width 80 height 11
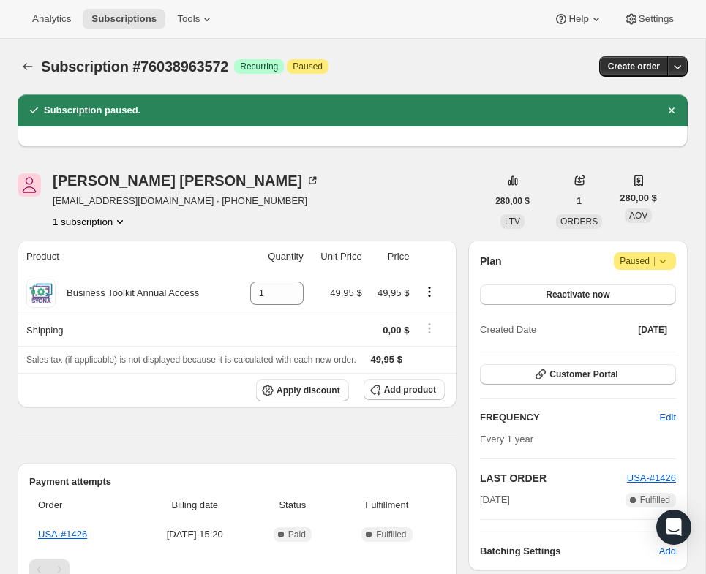
click at [195, 63] on span "Subscription #76038963572" at bounding box center [134, 67] width 187 height 16
copy span "76038963572"
click at [149, 187] on div "Jennifer Morgan" at bounding box center [186, 180] width 267 height 15
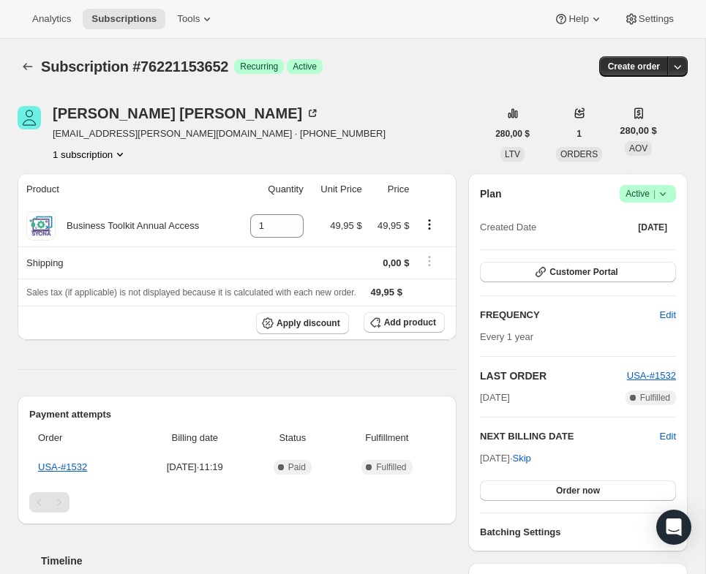
click at [206, 68] on span "Subscription #76221153652" at bounding box center [134, 67] width 187 height 16
click at [206, 66] on span "Subscription #76221153652" at bounding box center [134, 67] width 187 height 16
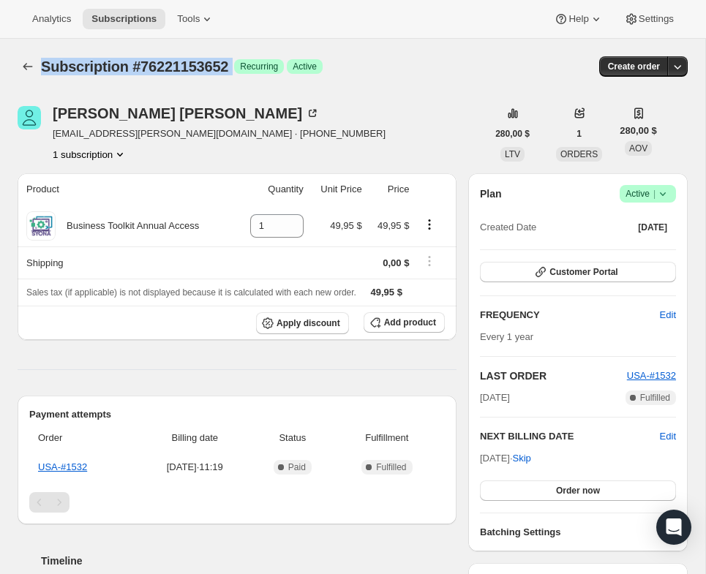
click at [206, 66] on span "Subscription #76221153652" at bounding box center [134, 67] width 187 height 16
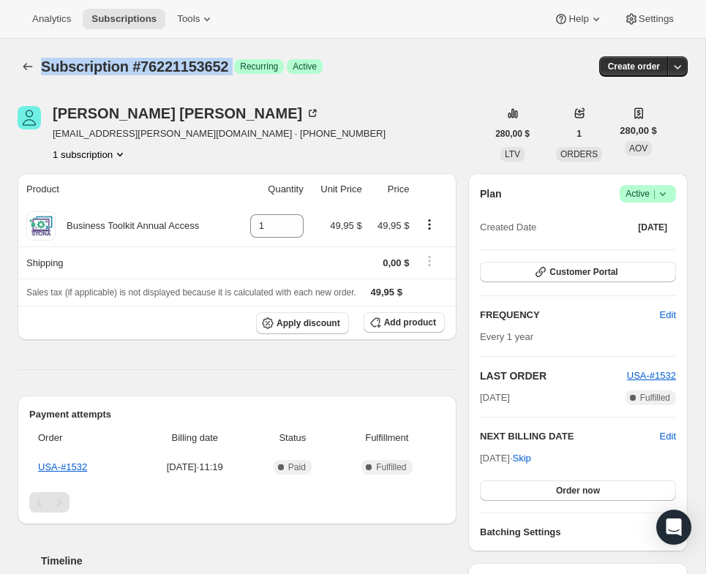
click at [206, 66] on span "Subscription #76221153652" at bounding box center [134, 67] width 187 height 16
click at [231, 90] on div "Subscription #76221153652. Esta página está lista Subscription #76221153652 Log…" at bounding box center [353, 67] width 670 height 56
click at [228, 66] on span "Subscription #76221153652" at bounding box center [134, 67] width 187 height 16
copy span "76221153652"
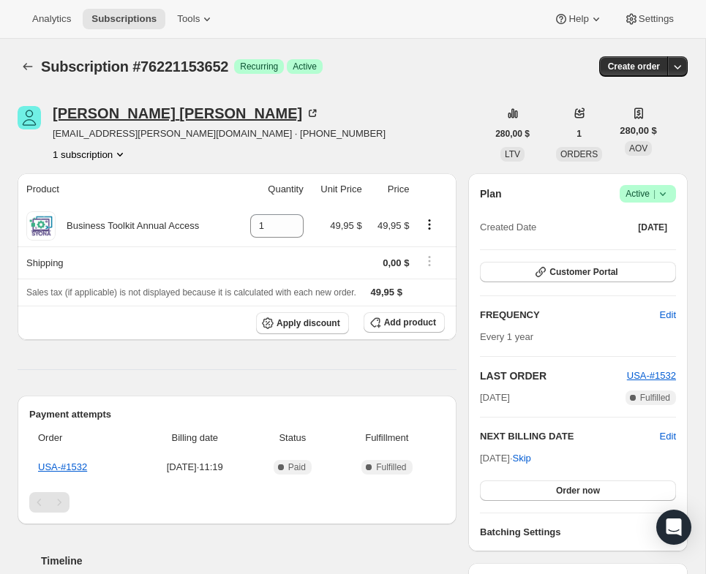
click at [100, 117] on div "Heather Stickler" at bounding box center [186, 113] width 267 height 15
click at [662, 200] on icon at bounding box center [663, 194] width 15 height 15
click at [631, 221] on span "Pause subscription" at bounding box center [641, 222] width 80 height 11
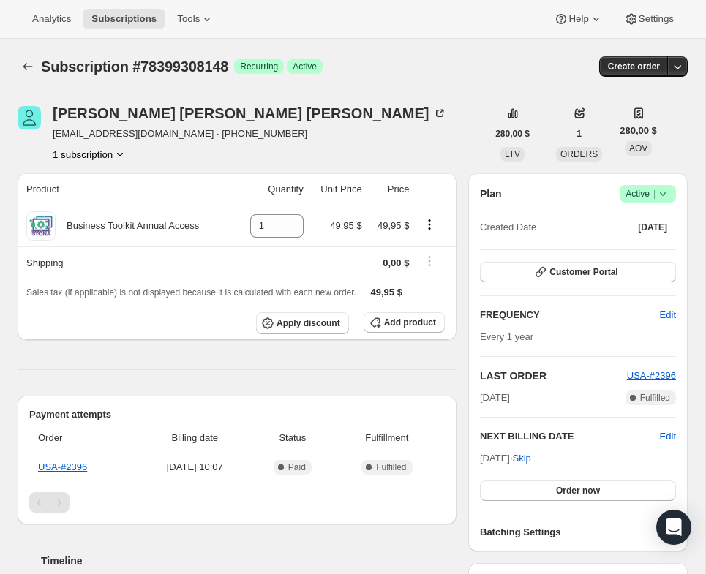
click at [208, 72] on span "Subscription #78399308148" at bounding box center [134, 67] width 187 height 16
copy span "78399308148"
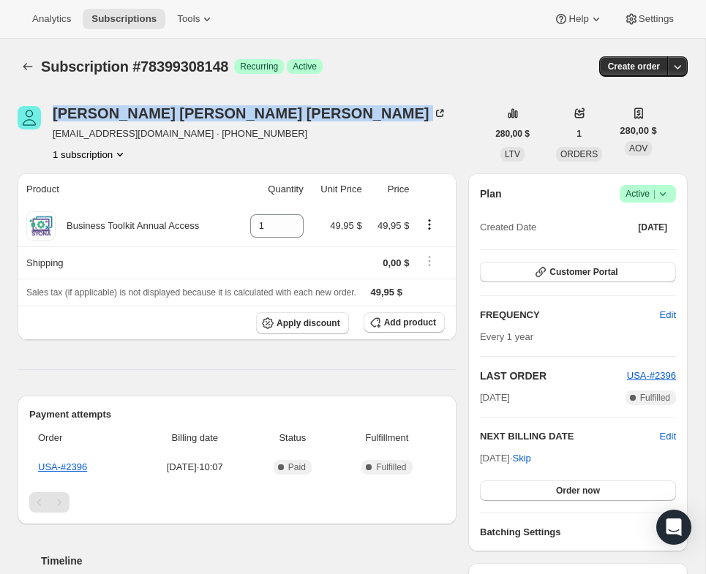
copy div "[PERSON_NAME]"
drag, startPoint x: 241, startPoint y: 114, endPoint x: 49, endPoint y: 116, distance: 192.5
click at [49, 116] on div "[PERSON_NAME] [EMAIL_ADDRESS][DOMAIN_NAME] · [PHONE_NUMBER] 1 subscription" at bounding box center [252, 134] width 469 height 56
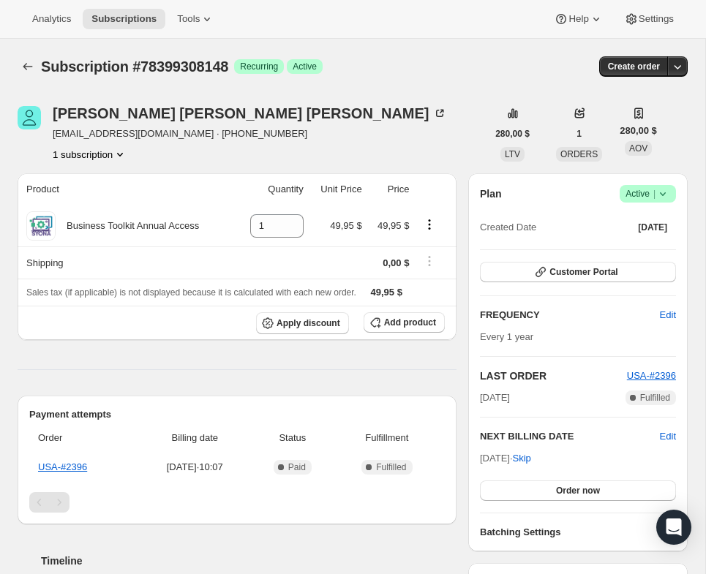
click at [667, 203] on div "Plan Logrado Active | Created Date [DATE]" at bounding box center [578, 211] width 196 height 53
click at [662, 190] on icon at bounding box center [663, 194] width 15 height 15
click at [637, 217] on span "Pause subscription" at bounding box center [641, 222] width 80 height 11
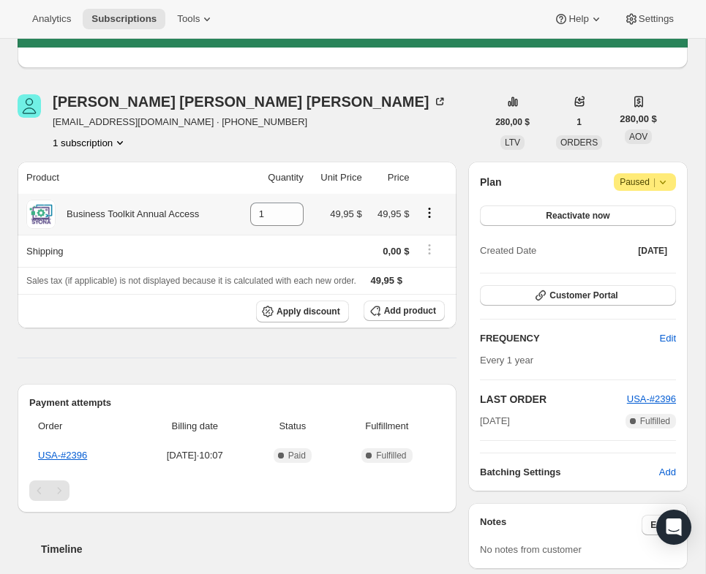
scroll to position [90, 0]
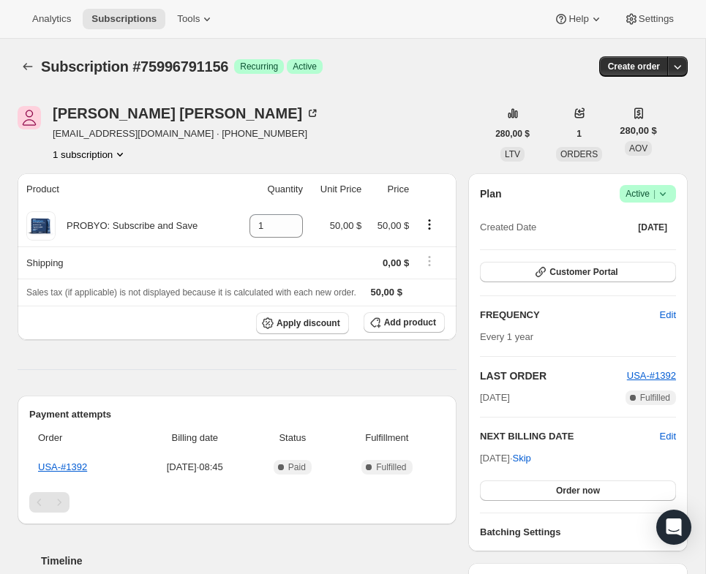
click at [101, 159] on button "1 subscription" at bounding box center [90, 154] width 75 height 15
click at [224, 156] on div "1 subscription" at bounding box center [186, 154] width 267 height 15
click at [127, 116] on div "[PERSON_NAME]" at bounding box center [186, 113] width 267 height 15
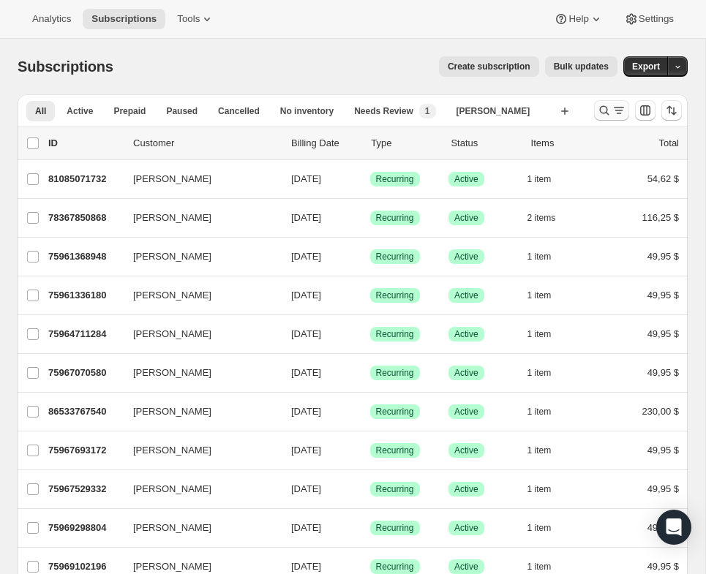
click at [597, 107] on icon "Buscar y filtrar resultados" at bounding box center [604, 110] width 15 height 15
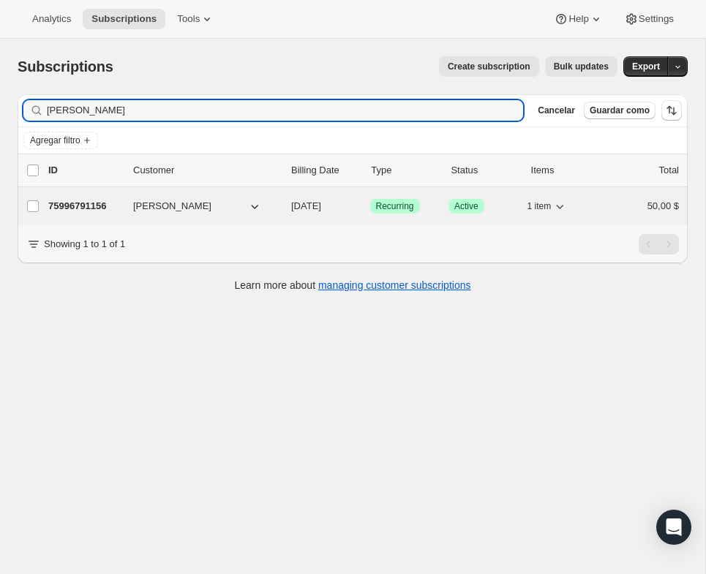
type input "[PERSON_NAME]"
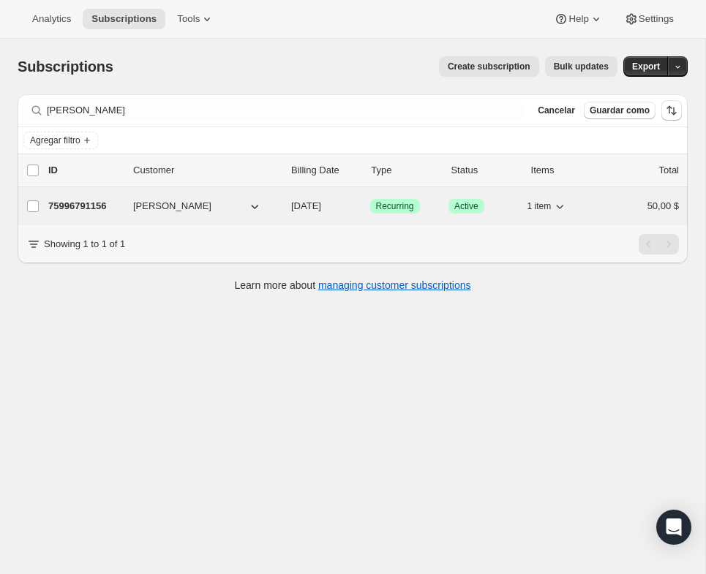
click at [76, 204] on p "75996791156" at bounding box center [84, 206] width 73 height 15
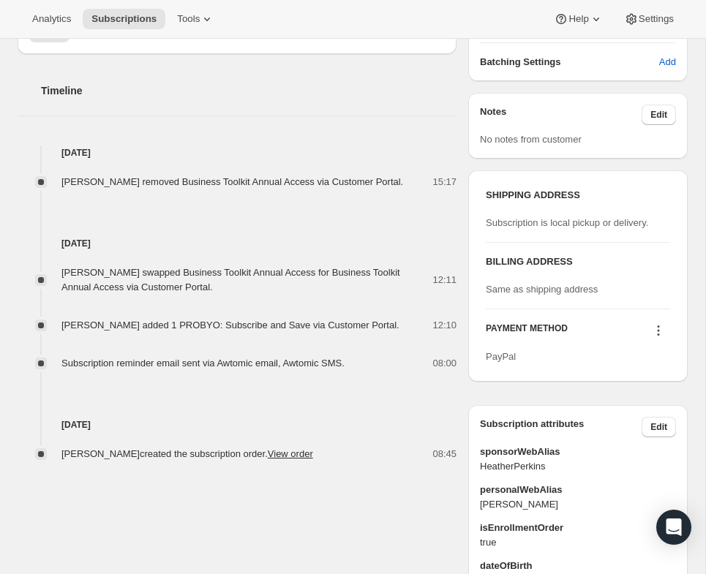
scroll to position [461, 0]
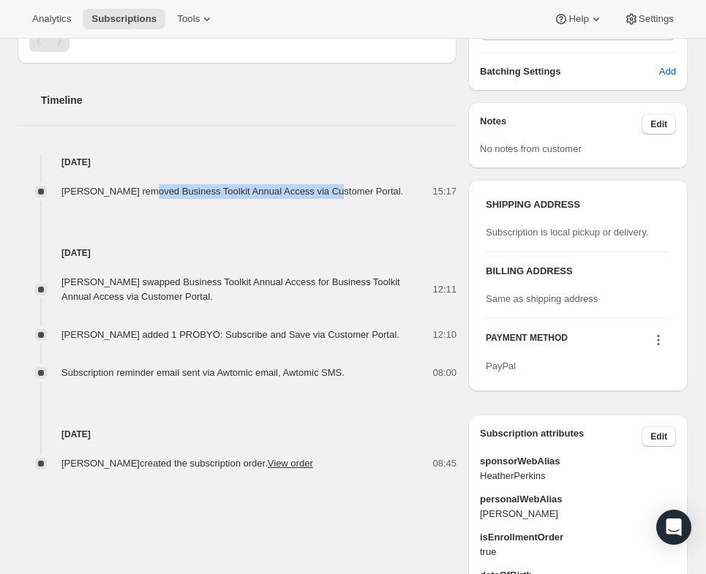
drag, startPoint x: 135, startPoint y: 190, endPoint x: 340, endPoint y: 195, distance: 205.7
click at [340, 195] on div "[PERSON_NAME] removed Business Toolkit Annual Access via Customer Portal." at bounding box center [236, 191] width 351 height 15
click at [337, 254] on h4 "[DATE]" at bounding box center [237, 253] width 439 height 15
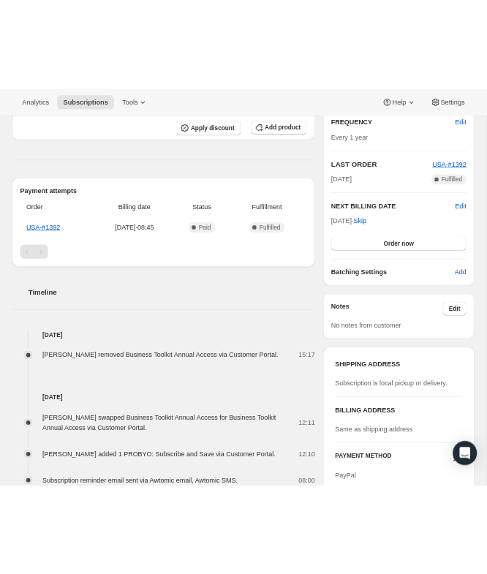
scroll to position [0, 0]
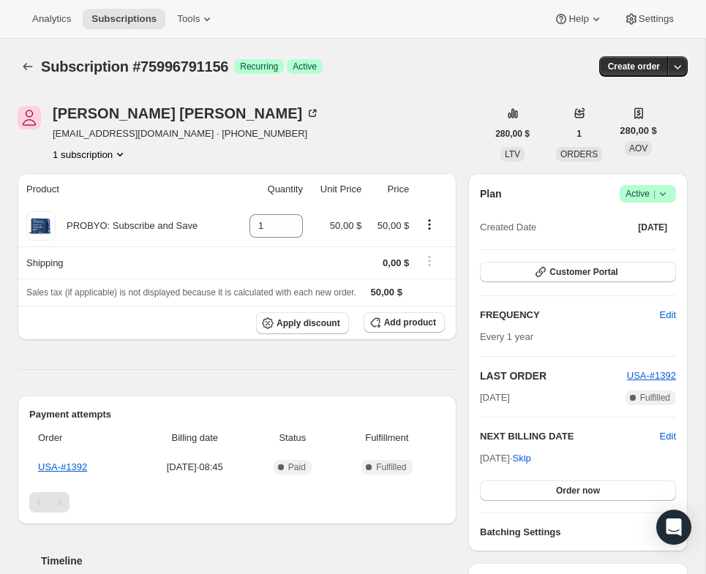
click at [123, 143] on div "[PERSON_NAME] [EMAIL_ADDRESS][DOMAIN_NAME] · [PHONE_NUMBER] 1 subscription" at bounding box center [186, 134] width 267 height 56
click at [118, 147] on icon "Product actions" at bounding box center [120, 154] width 15 height 15
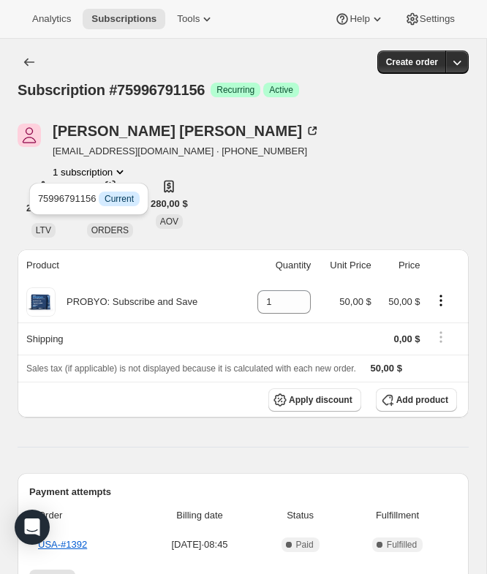
click at [233, 133] on div "[PERSON_NAME]" at bounding box center [186, 131] width 267 height 15
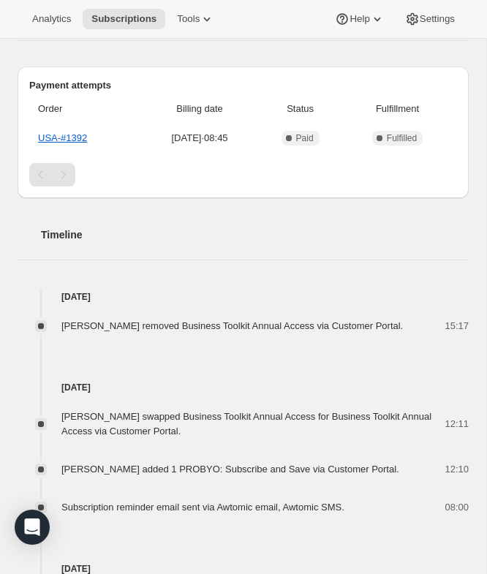
scroll to position [451, 0]
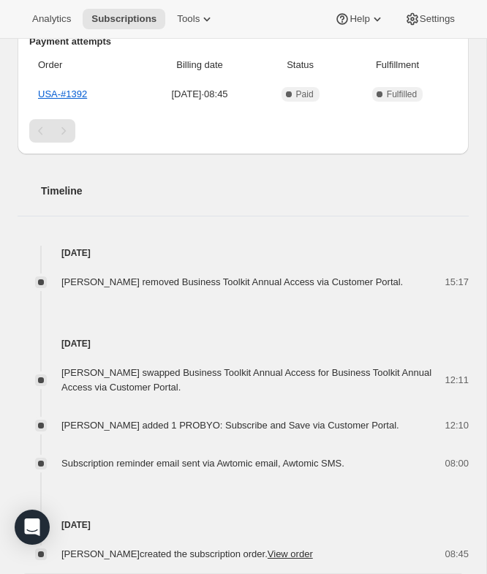
click at [243, 280] on span "[PERSON_NAME] removed Business Toolkit Annual Access via Customer Portal." at bounding box center [232, 282] width 342 height 11
click at [226, 378] on div "[PERSON_NAME] swapped Business Toolkit Annual Access for Business Toolkit Annua…" at bounding box center [252, 380] width 383 height 29
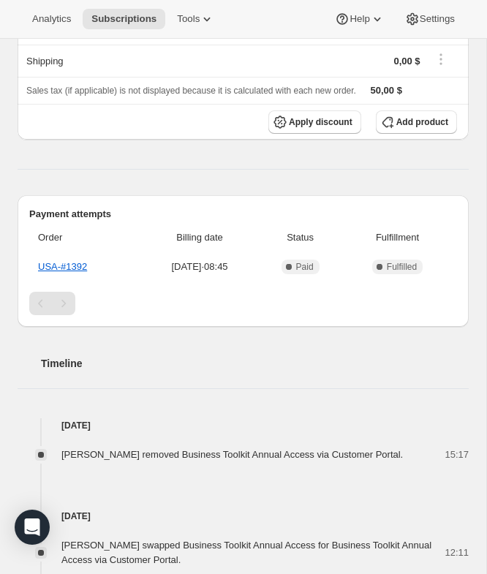
scroll to position [0, 0]
